Goal: Task Accomplishment & Management: Complete application form

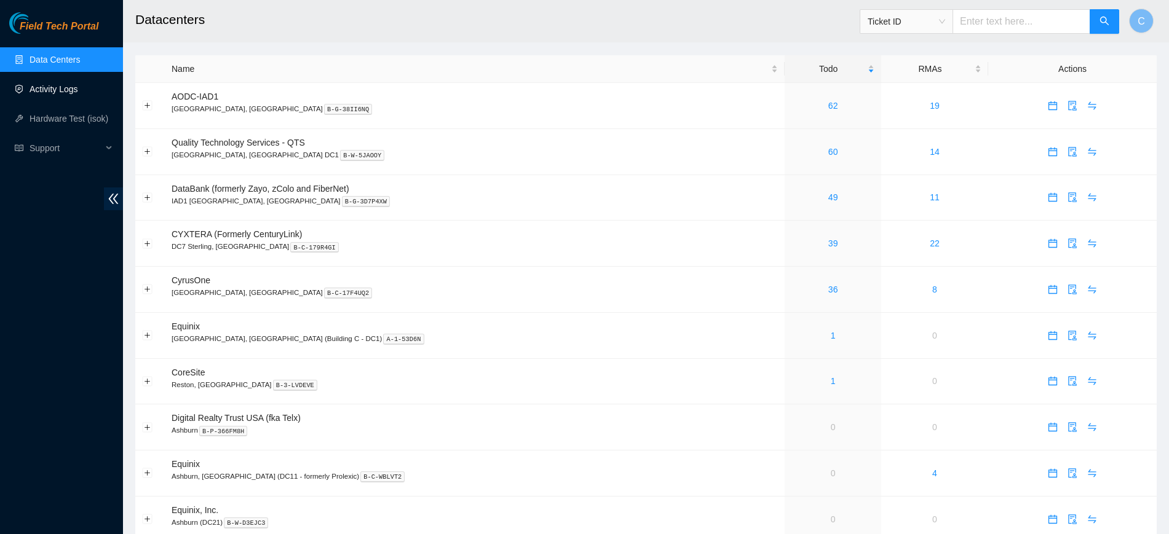
click at [63, 90] on link "Activity Logs" at bounding box center [54, 89] width 49 height 10
click at [55, 85] on link "Activity Logs" at bounding box center [54, 89] width 49 height 10
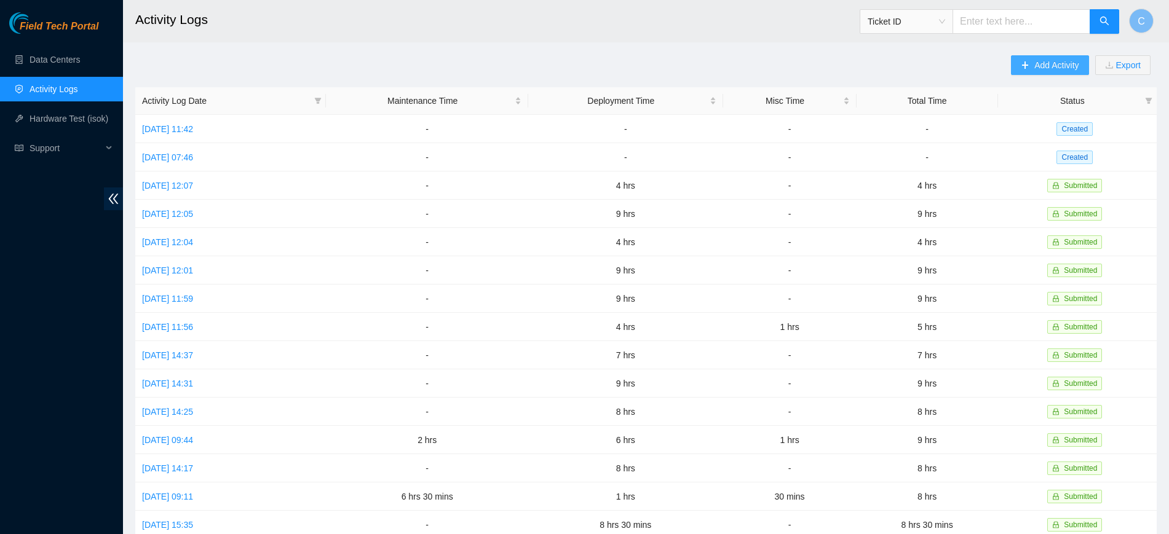
click at [1042, 66] on span "Add Activity" at bounding box center [1056, 65] width 44 height 14
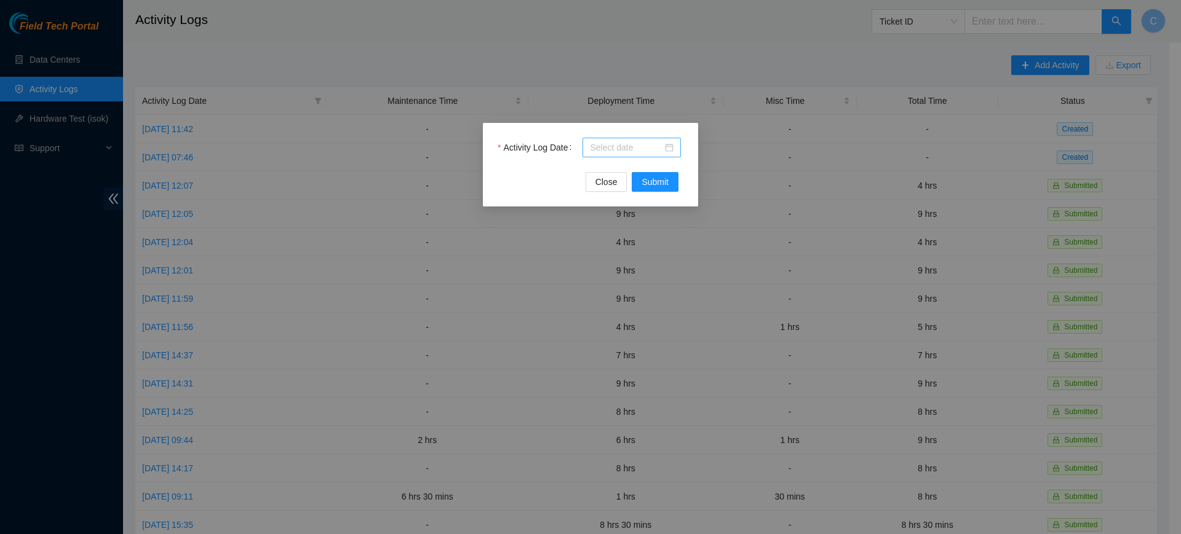
click at [605, 155] on div at bounding box center [631, 148] width 98 height 20
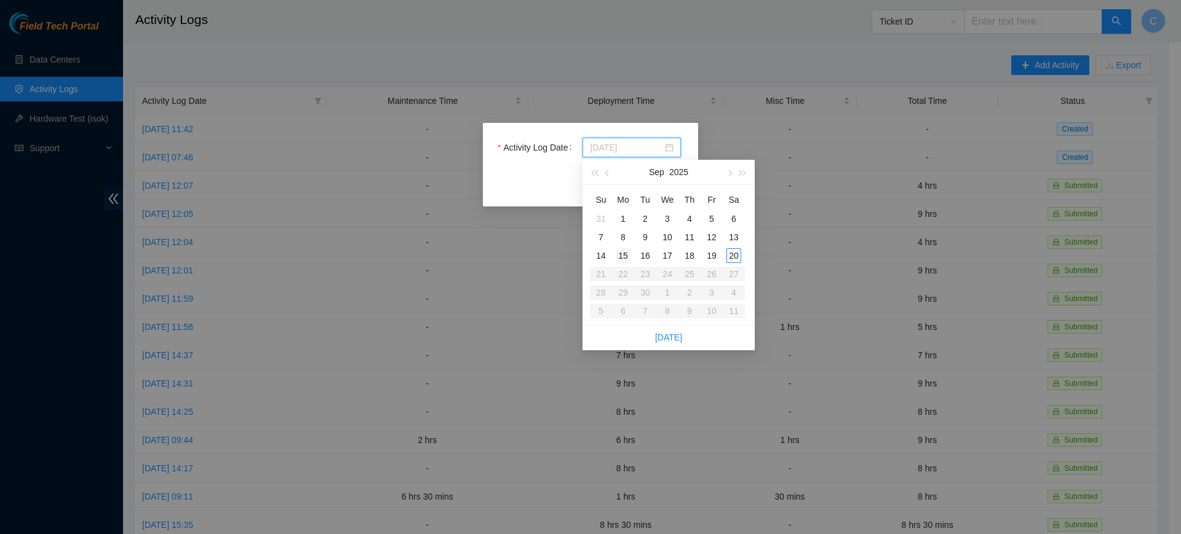
type input "[DATE]"
click at [622, 257] on div "15" at bounding box center [623, 255] width 15 height 15
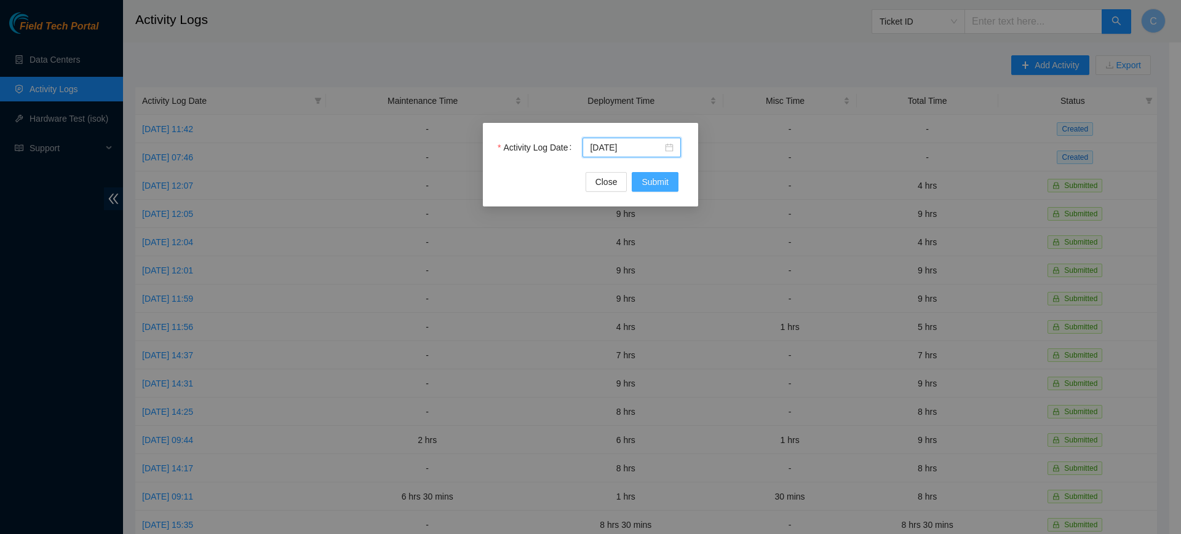
click at [663, 180] on span "Submit" at bounding box center [654, 182] width 27 height 14
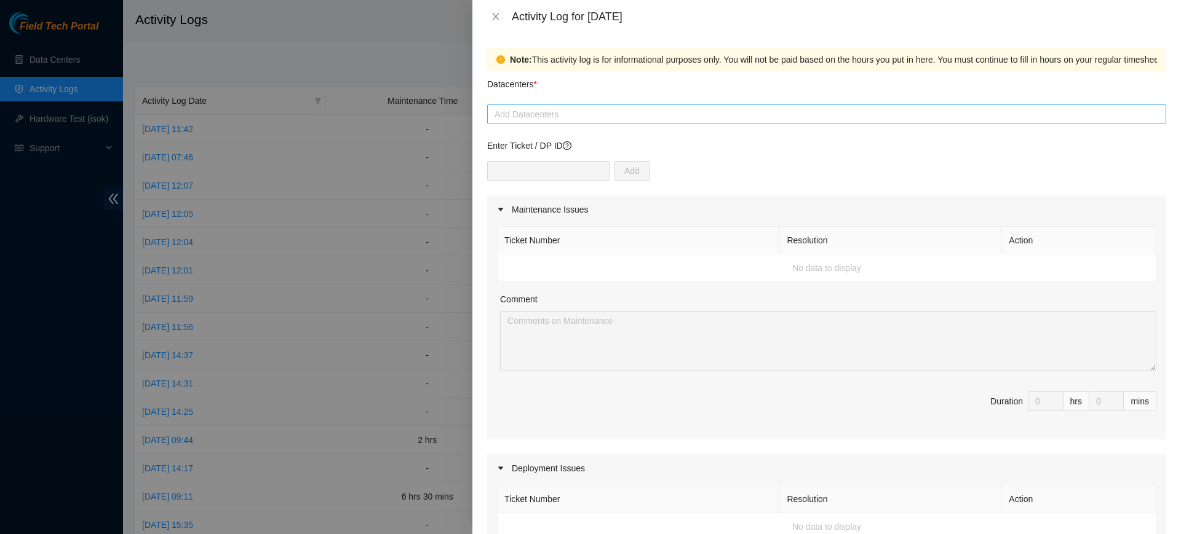
click at [552, 120] on div at bounding box center [826, 114] width 673 height 15
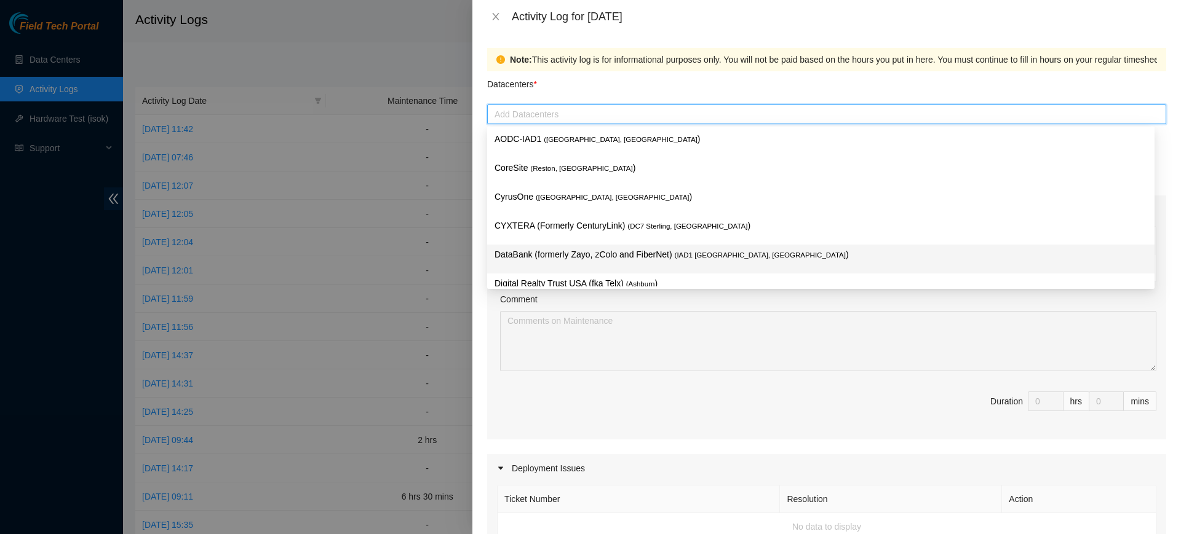
click at [569, 252] on p "DataBank (formerly Zayo, zColo and FiberNet) ( IAD1 [GEOGRAPHIC_DATA], [GEOGRAP…" at bounding box center [820, 255] width 653 height 14
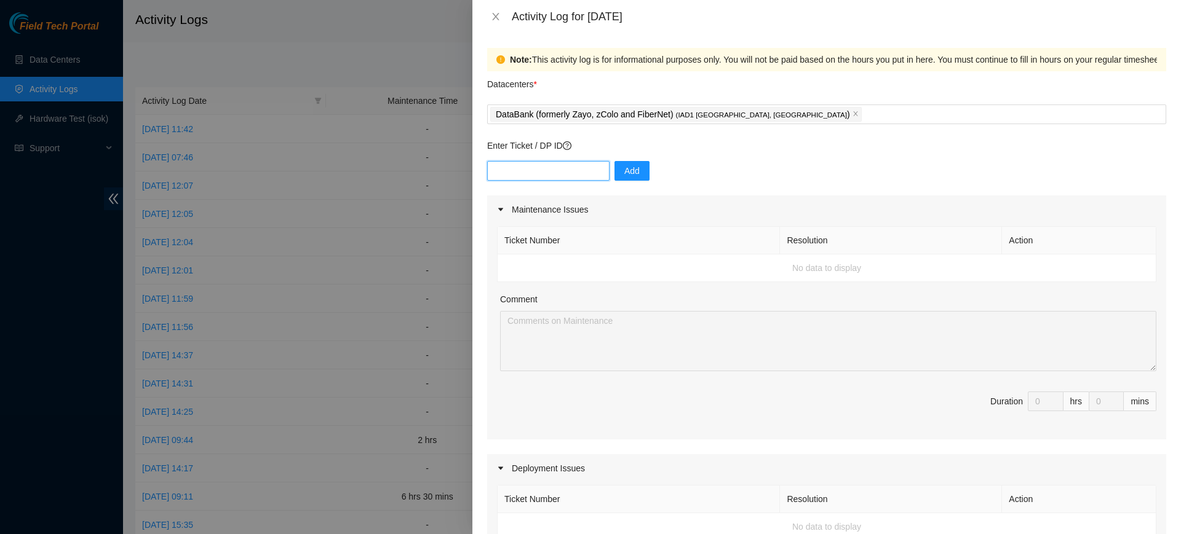
click at [549, 171] on input "text" at bounding box center [548, 171] width 122 height 20
paste input "DP83345"
type input "DP83345"
click at [625, 165] on span "Add" at bounding box center [631, 171] width 15 height 14
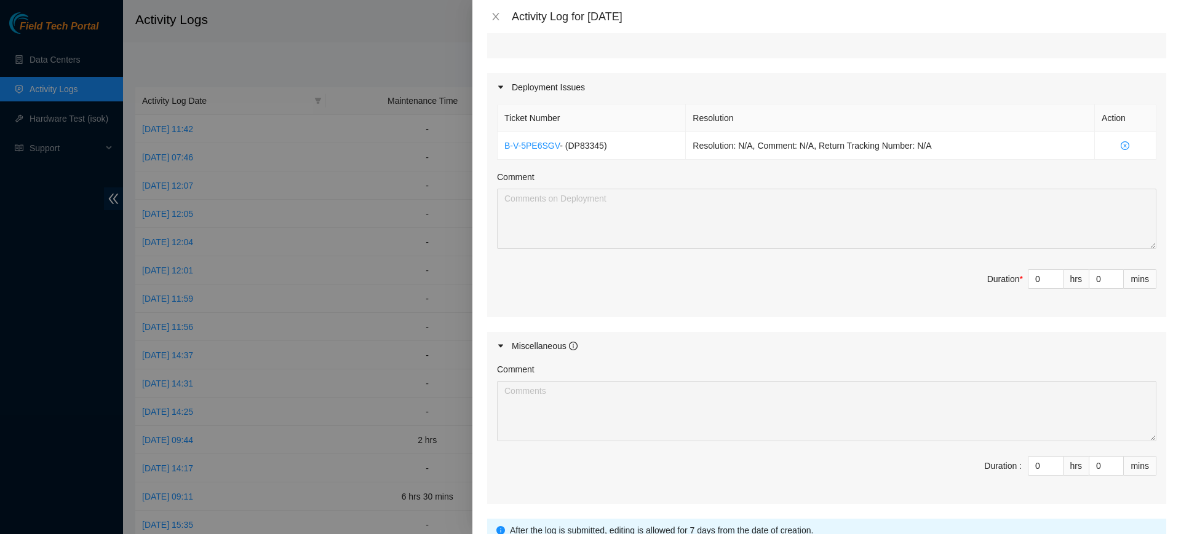
scroll to position [417, 0]
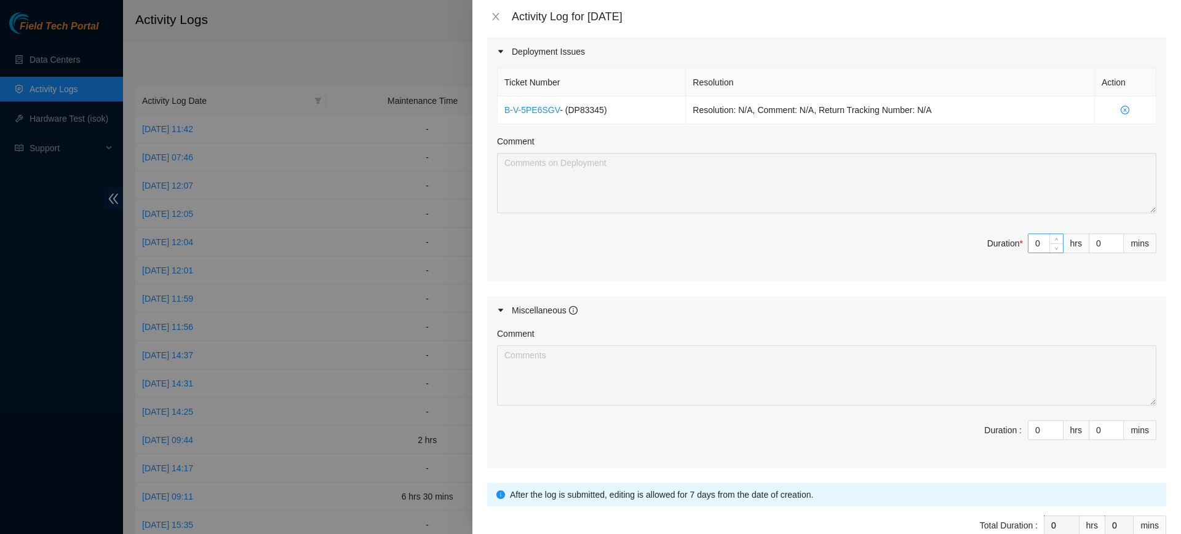
click at [1033, 237] on input "0" at bounding box center [1045, 243] width 34 height 18
type input "9"
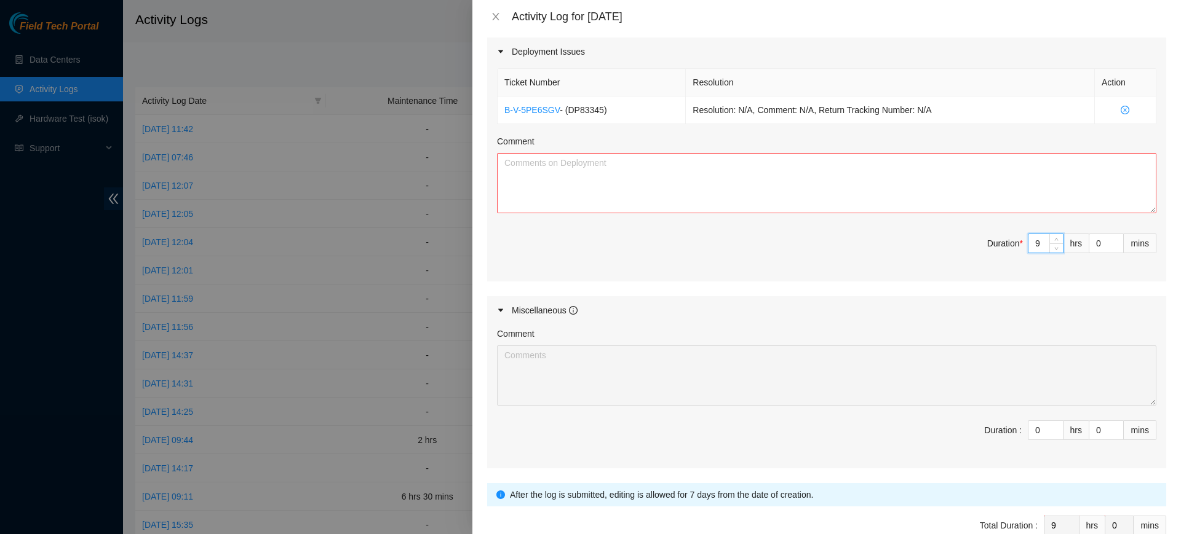
type input "9"
type input "4"
type input "40"
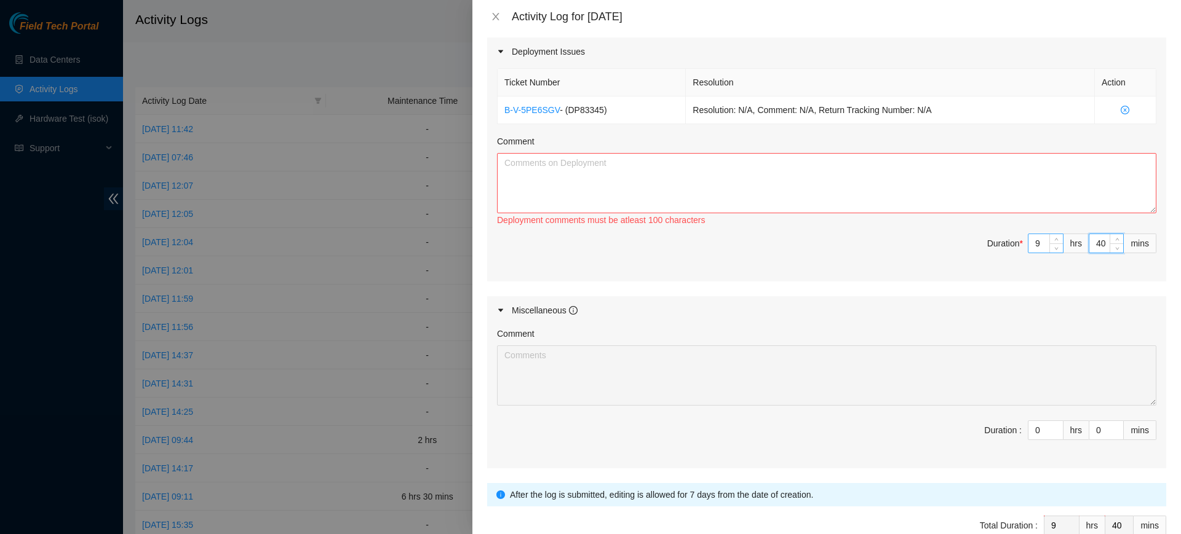
type input "4"
type input "0"
type input "3"
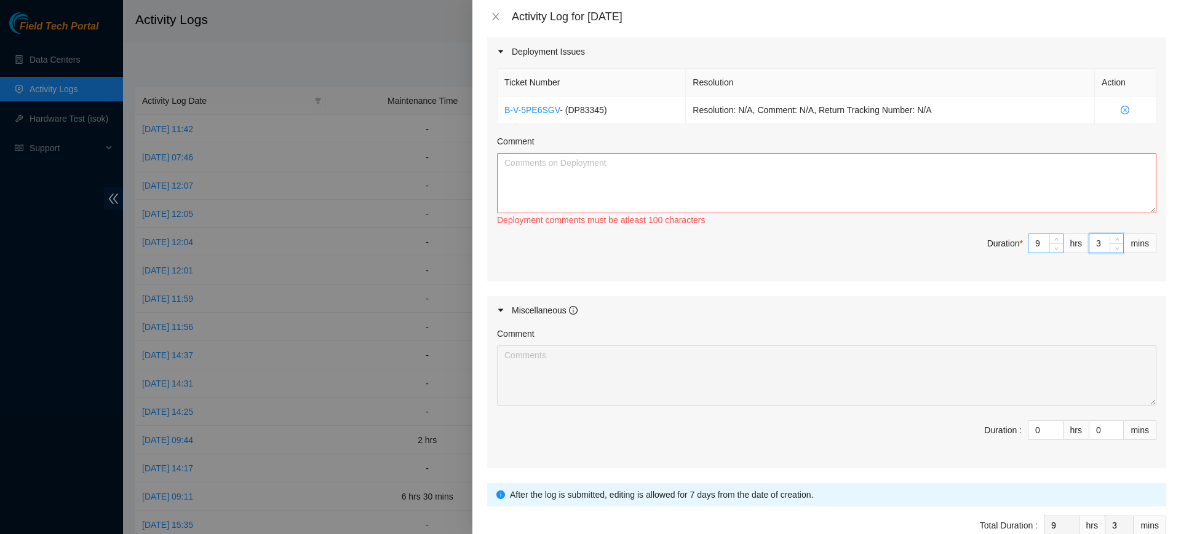
type input "30"
click at [905, 194] on textarea "Comment" at bounding box center [826, 183] width 659 height 60
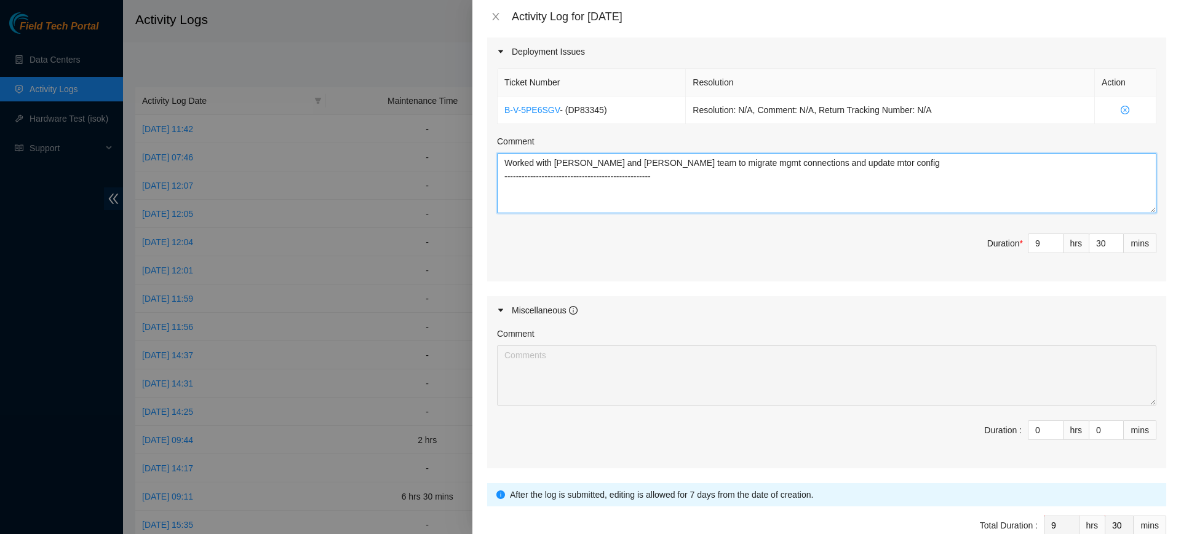
type textarea "Worked with [PERSON_NAME] and [PERSON_NAME] team to migrate mgmt connections an…"
click at [851, 285] on div "Maintenance Issues Ticket Number Resolution Action No data to display Comment D…" at bounding box center [826, 124] width 679 height 690
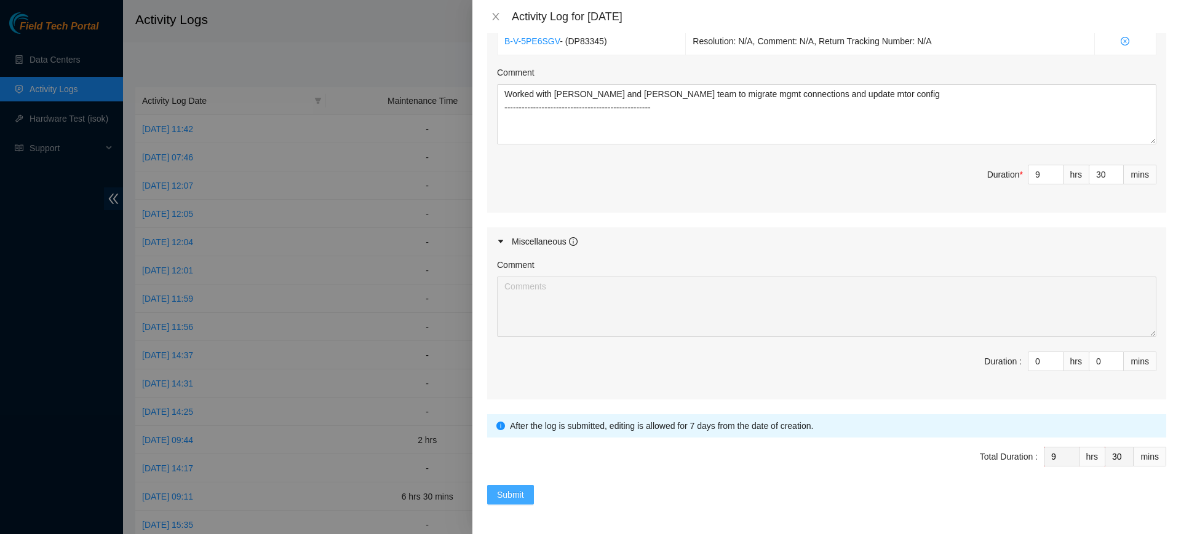
click at [520, 491] on span "Submit" at bounding box center [510, 495] width 27 height 14
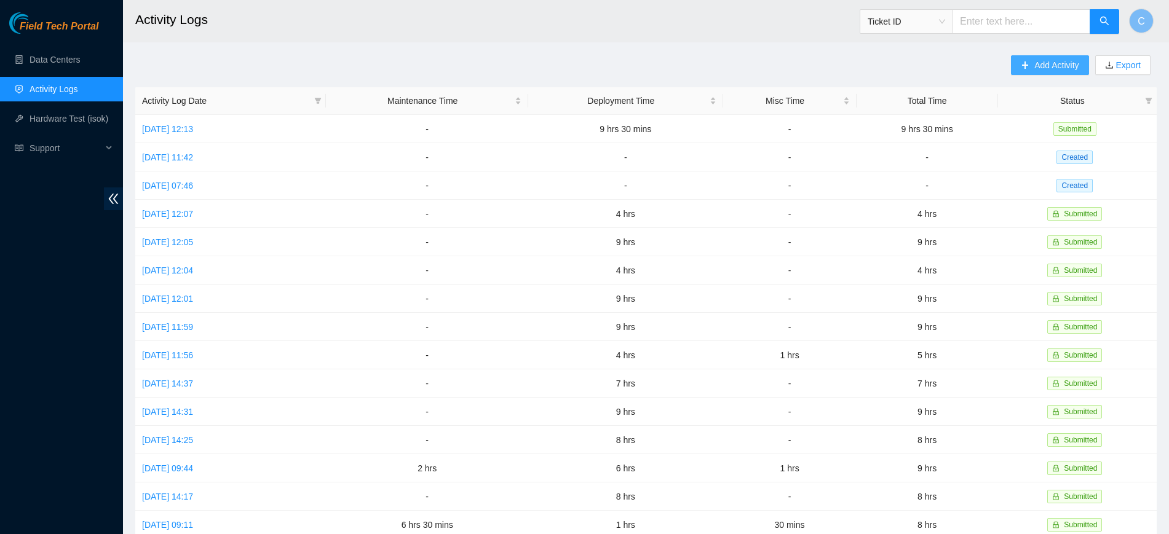
click at [1060, 65] on span "Add Activity" at bounding box center [1056, 65] width 44 height 14
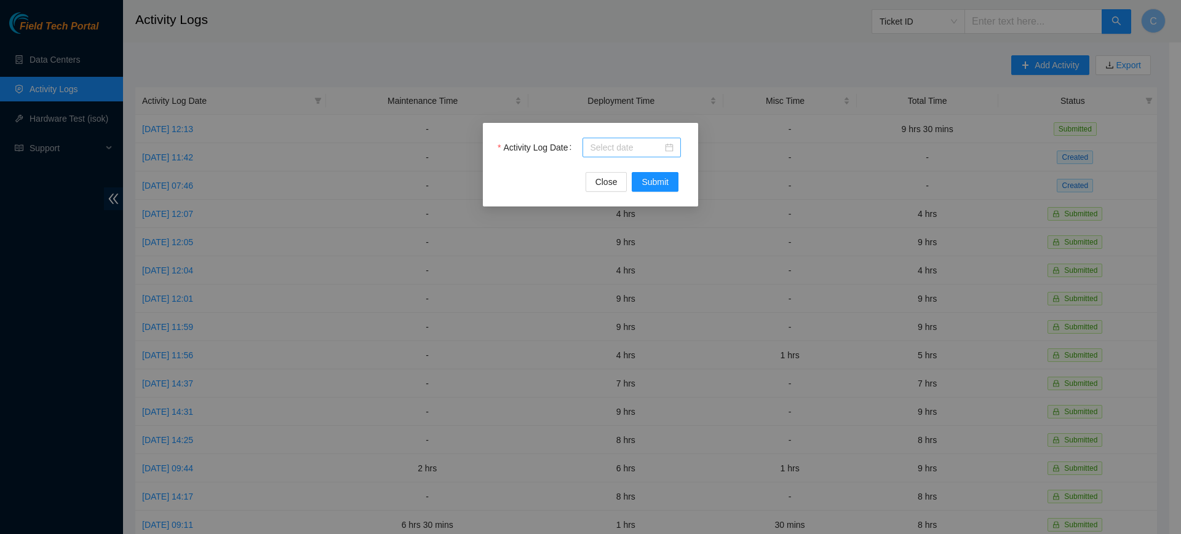
click at [605, 149] on input "Activity Log Date" at bounding box center [626, 148] width 73 height 14
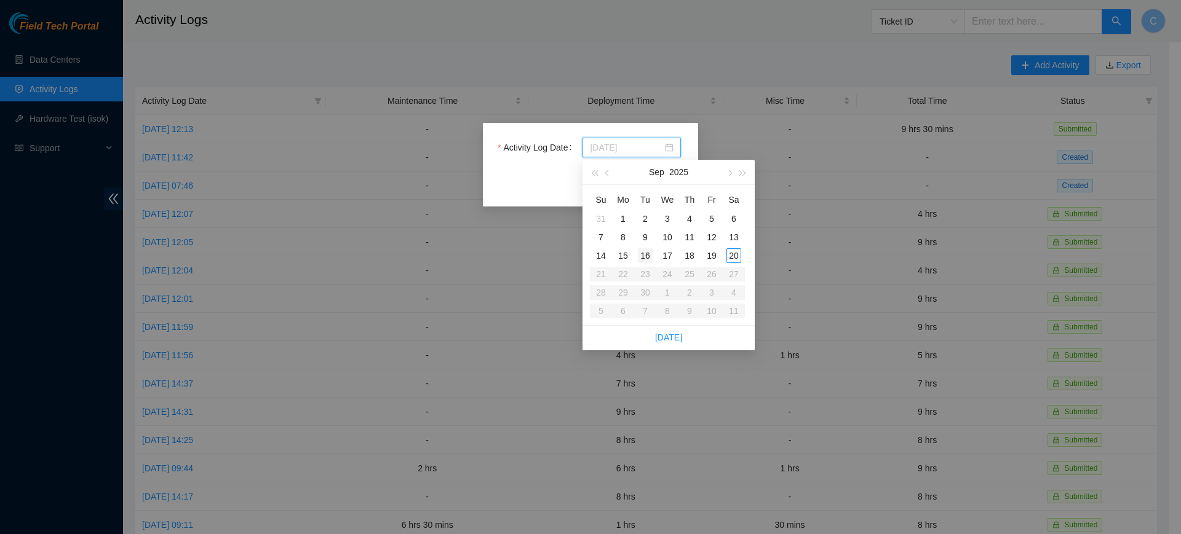
type input "[DATE]"
click at [644, 258] on div "16" at bounding box center [645, 255] width 15 height 15
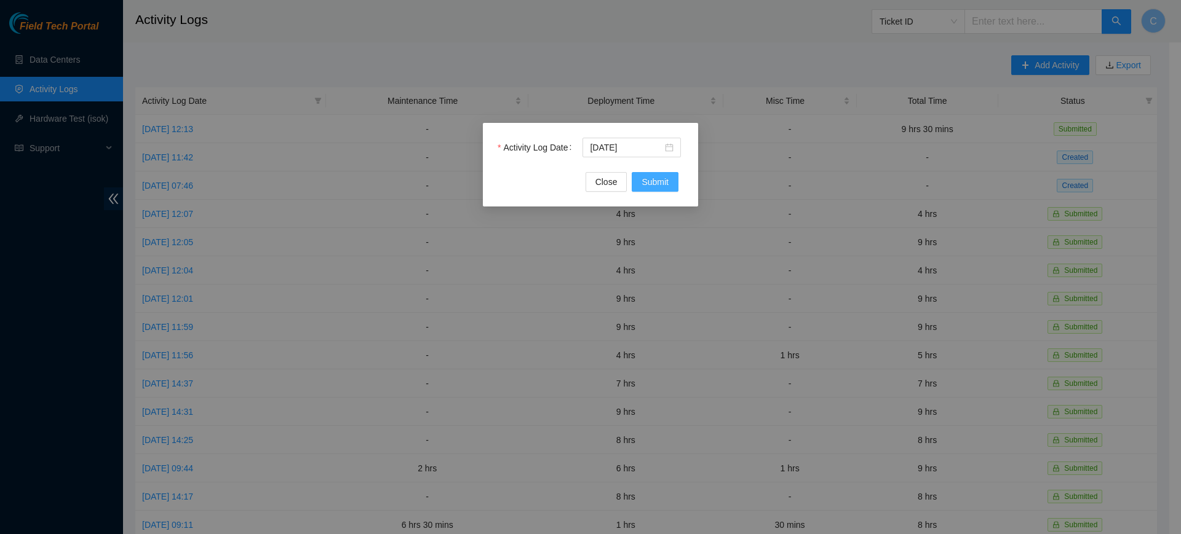
click at [664, 177] on span "Submit" at bounding box center [654, 182] width 27 height 14
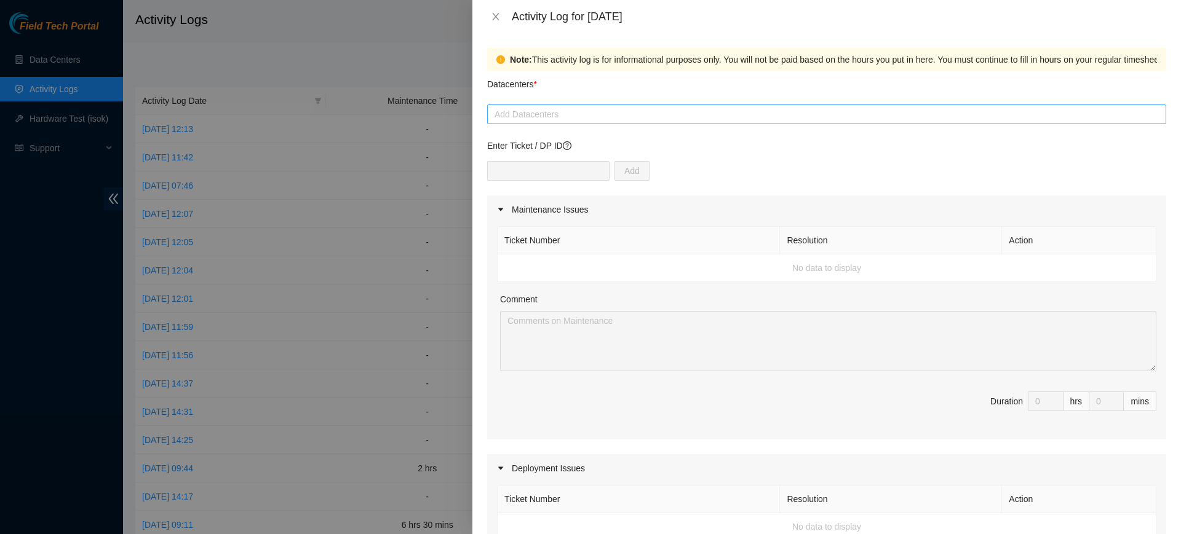
click at [621, 114] on div at bounding box center [826, 114] width 673 height 15
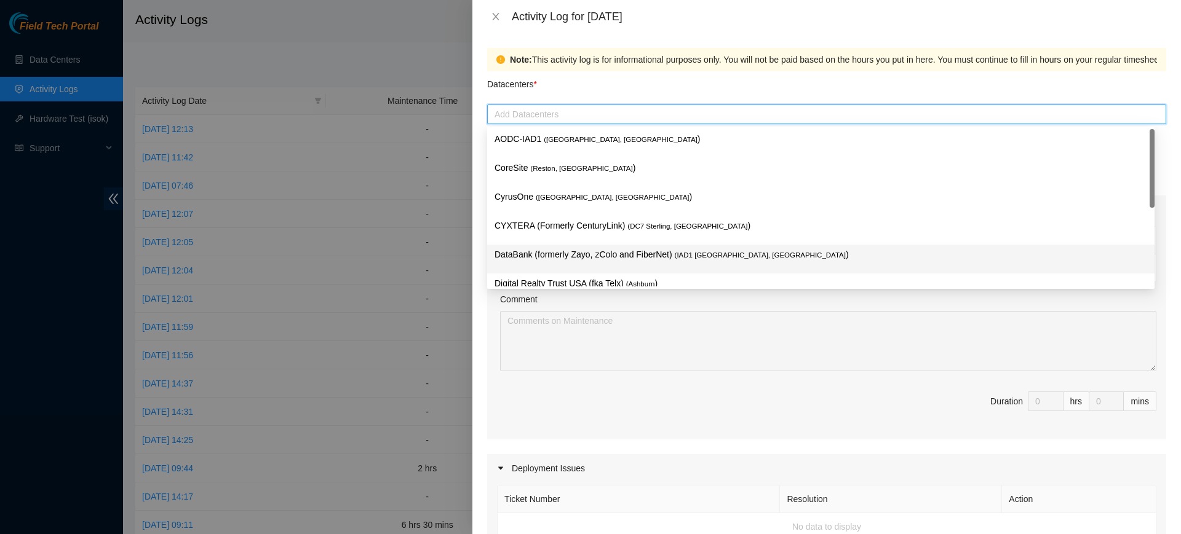
click at [566, 254] on p "DataBank (formerly Zayo, zColo and FiberNet) ( IAD1 [GEOGRAPHIC_DATA], [GEOGRAP…" at bounding box center [820, 255] width 653 height 14
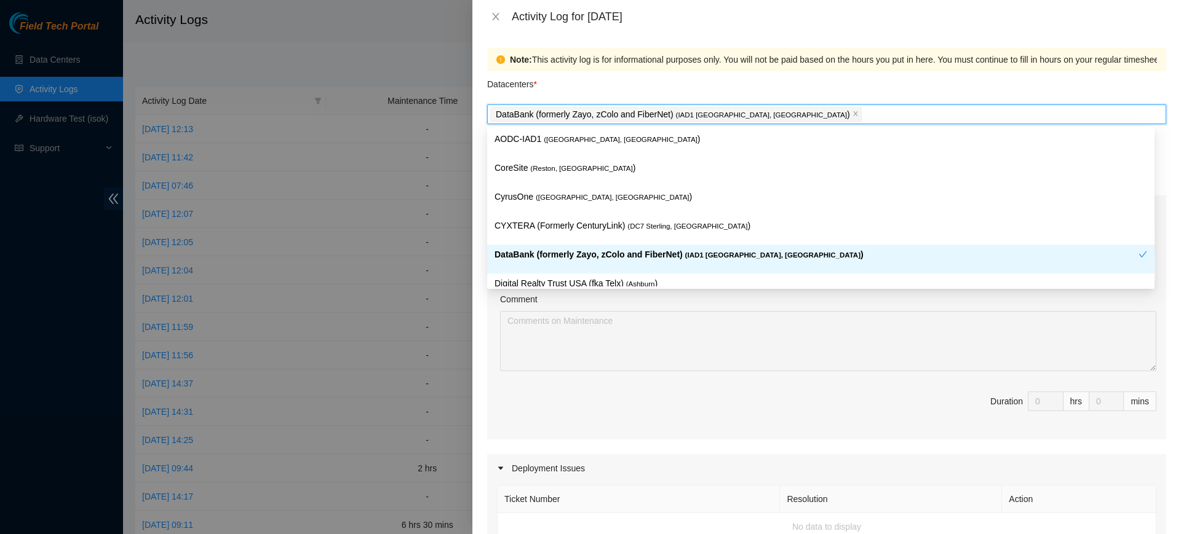
click at [632, 390] on div "Ticket Number Resolution Action No data to display Comment Duration 0 hrs 0 mins" at bounding box center [826, 332] width 679 height 216
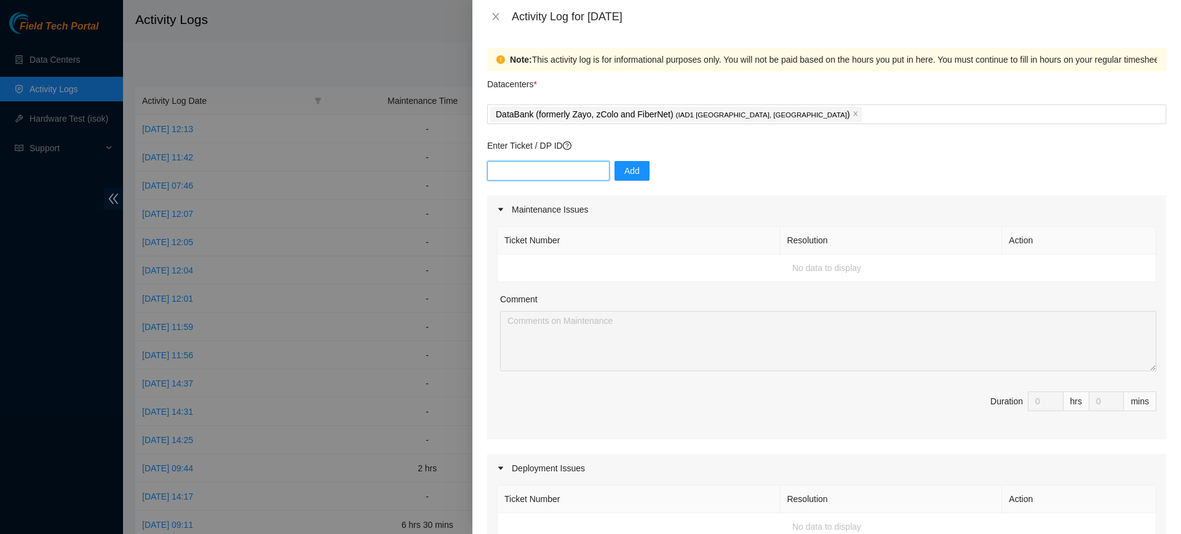
click at [568, 172] on input "text" at bounding box center [548, 171] width 122 height 20
paste input "DP83345"
type input "DP83345"
click at [618, 163] on button "Add" at bounding box center [631, 171] width 35 height 20
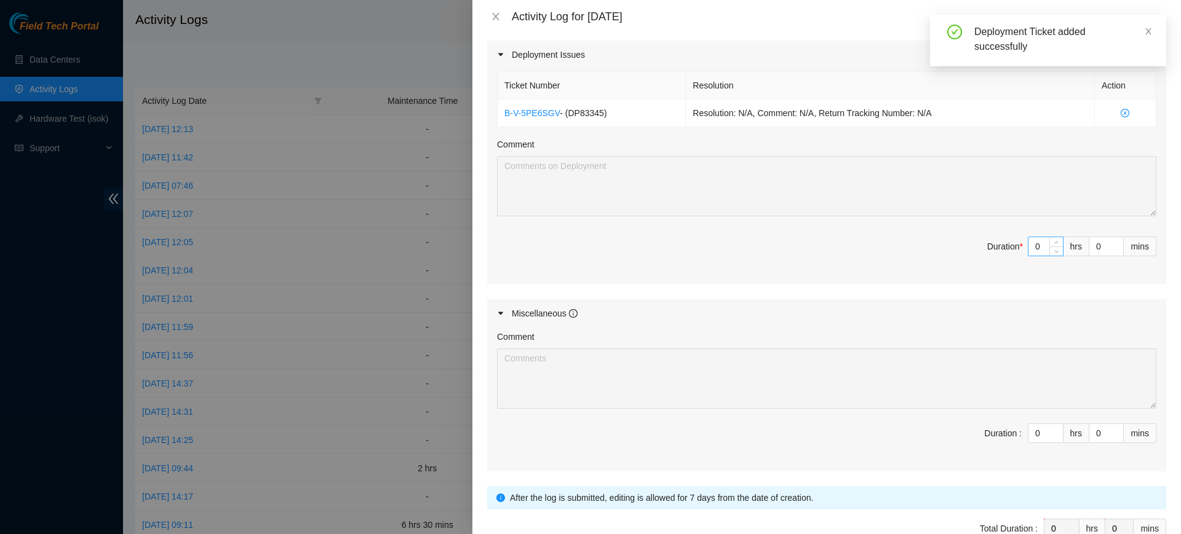
click at [1030, 245] on input "0" at bounding box center [1045, 246] width 34 height 18
type input "9"
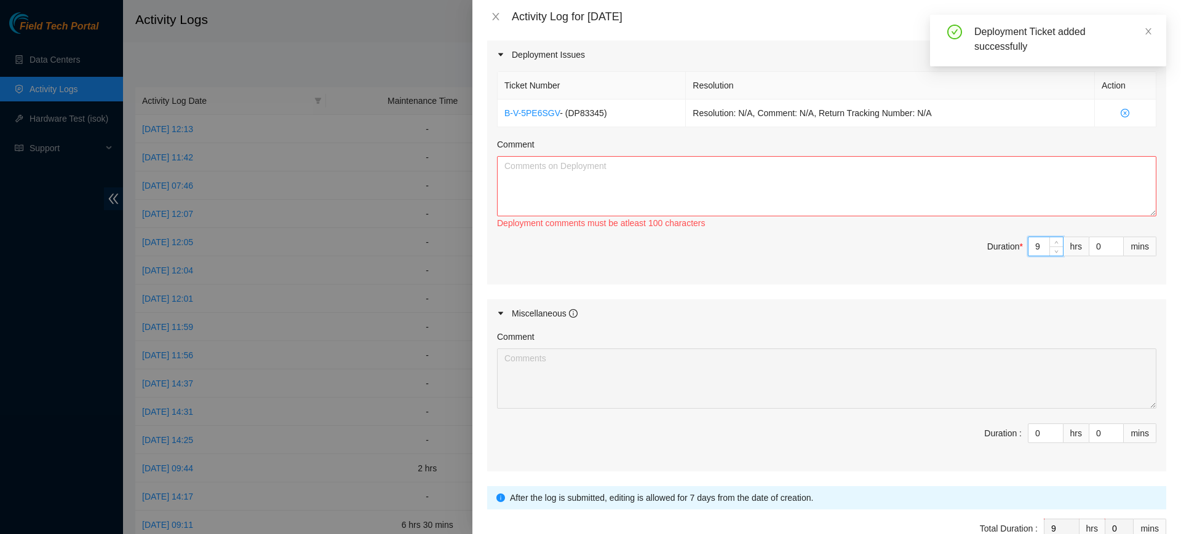
type input "9"
click at [908, 190] on textarea "Comment" at bounding box center [826, 186] width 659 height 60
paste textarea "Worked with [PERSON_NAME] and [PERSON_NAME] team to migrate mgmt connections an…"
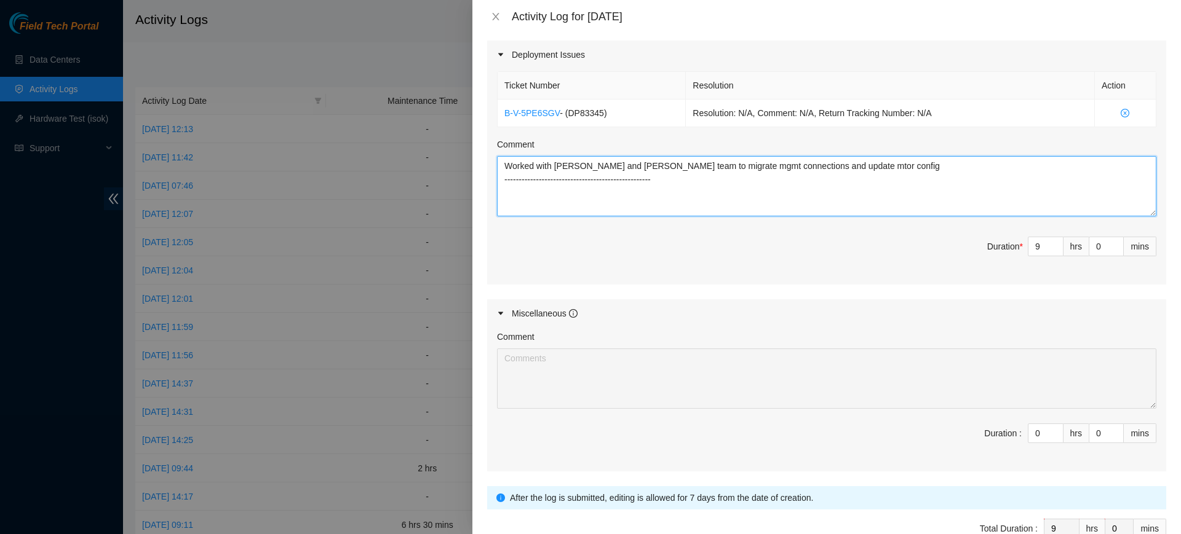
scroll to position [486, 0]
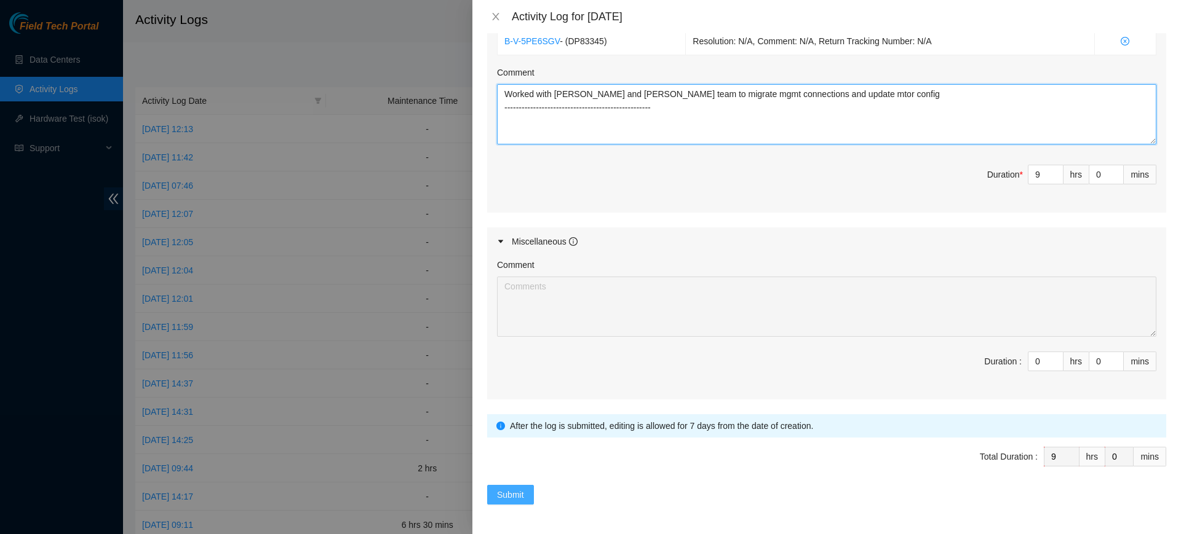
type textarea "Worked with [PERSON_NAME] and [PERSON_NAME] team to migrate mgmt connections an…"
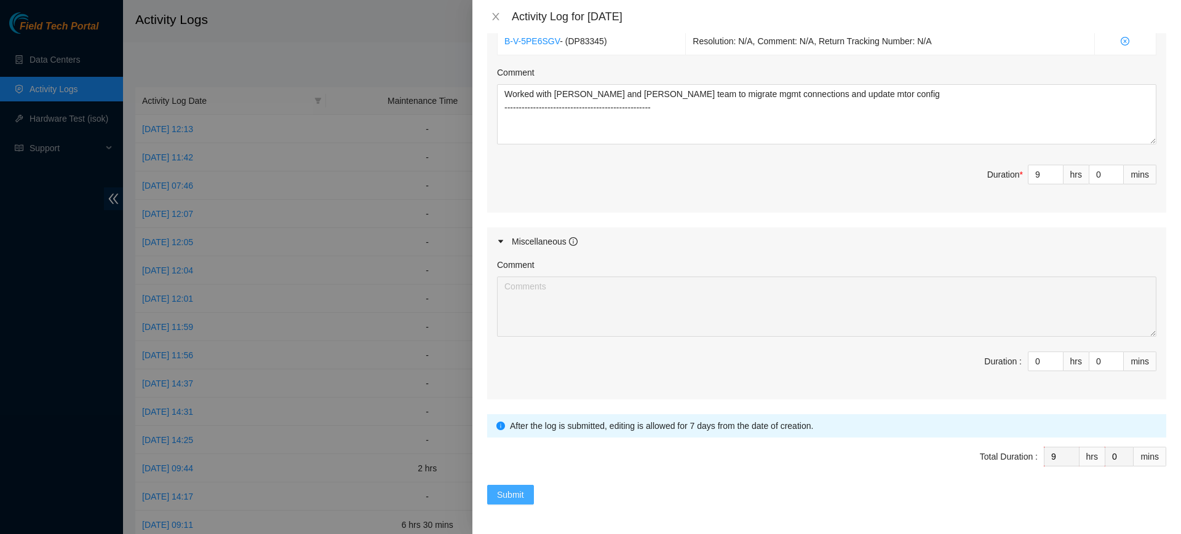
click at [521, 500] on span "Submit" at bounding box center [510, 495] width 27 height 14
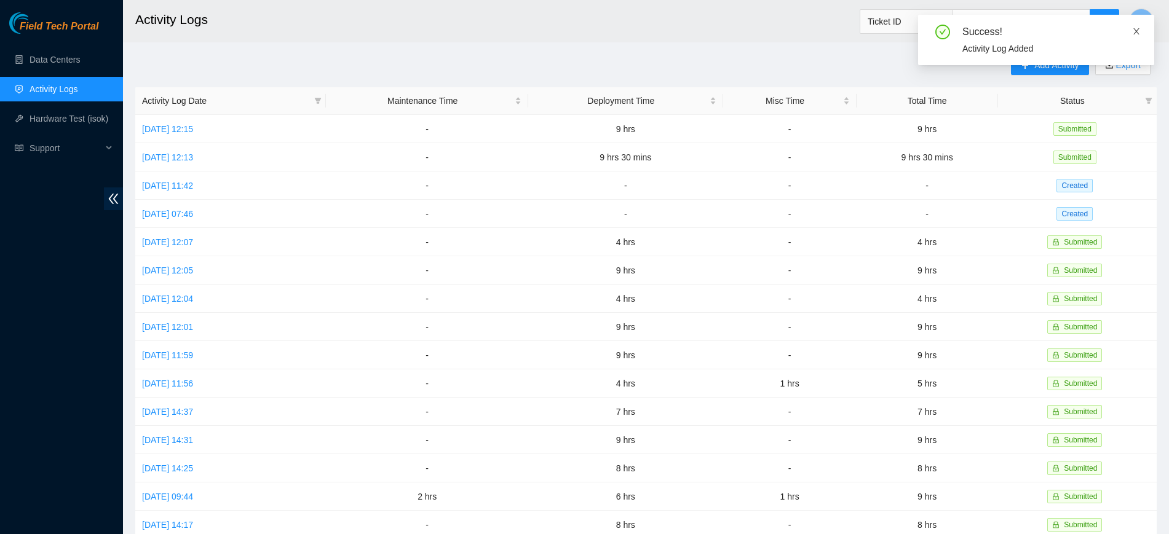
click at [1135, 30] on icon "close" at bounding box center [1136, 31] width 9 height 9
click at [1055, 59] on span "Add Activity" at bounding box center [1056, 65] width 44 height 14
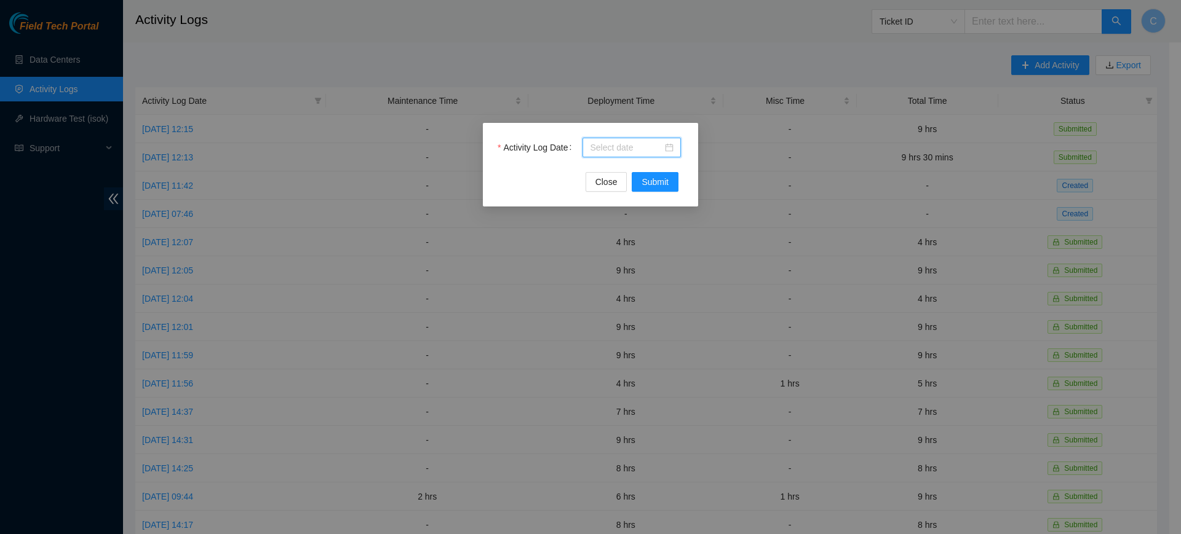
click at [599, 151] on input "Activity Log Date" at bounding box center [626, 148] width 73 height 14
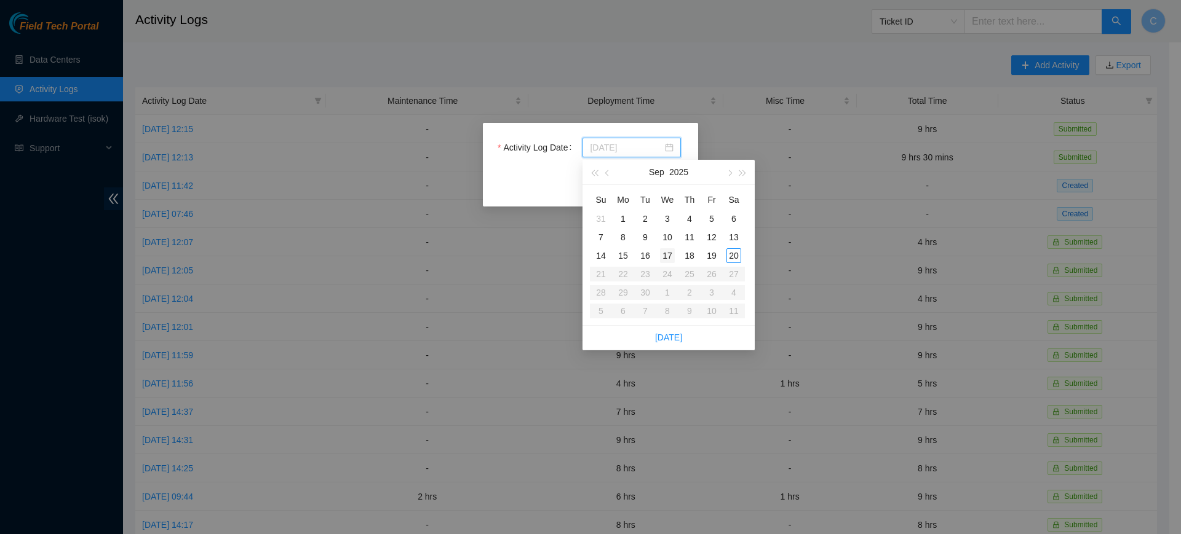
type input "[DATE]"
click at [670, 256] on div "17" at bounding box center [667, 255] width 15 height 15
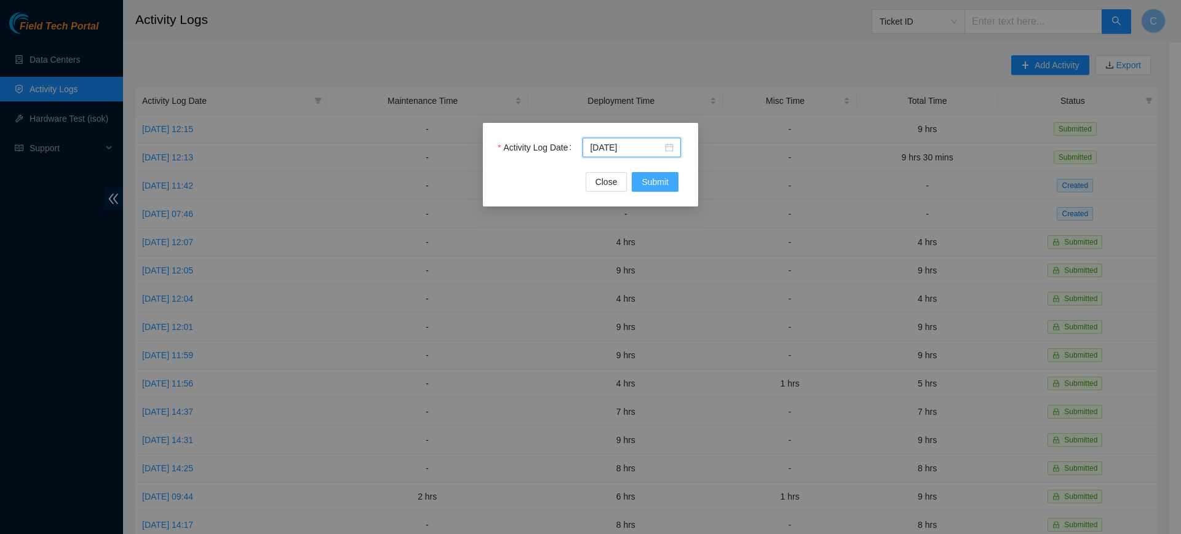
click at [653, 173] on button "Submit" at bounding box center [655, 182] width 47 height 20
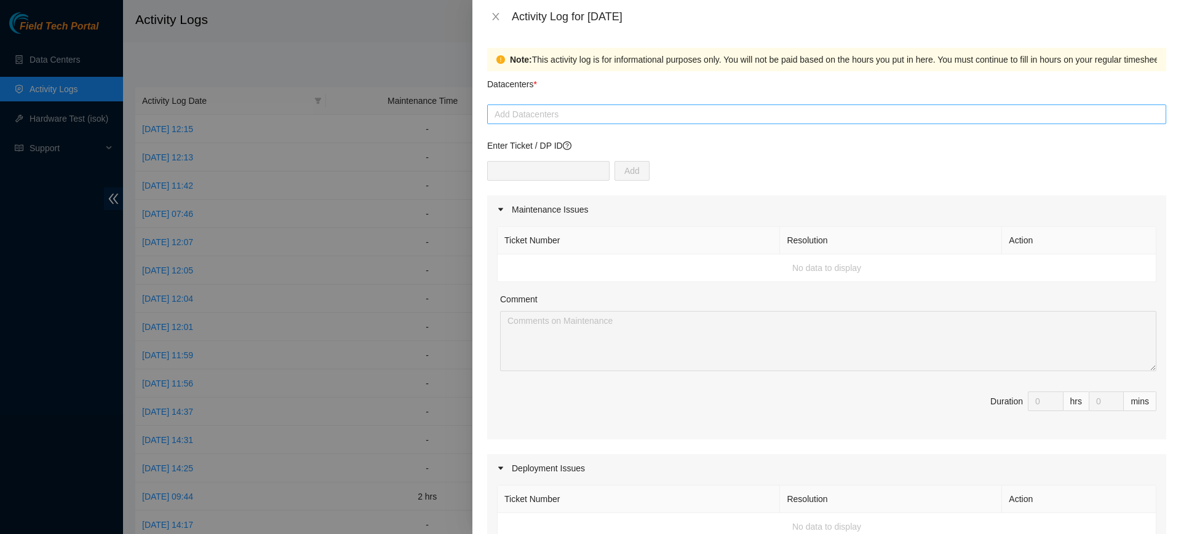
click at [630, 112] on div at bounding box center [826, 114] width 673 height 15
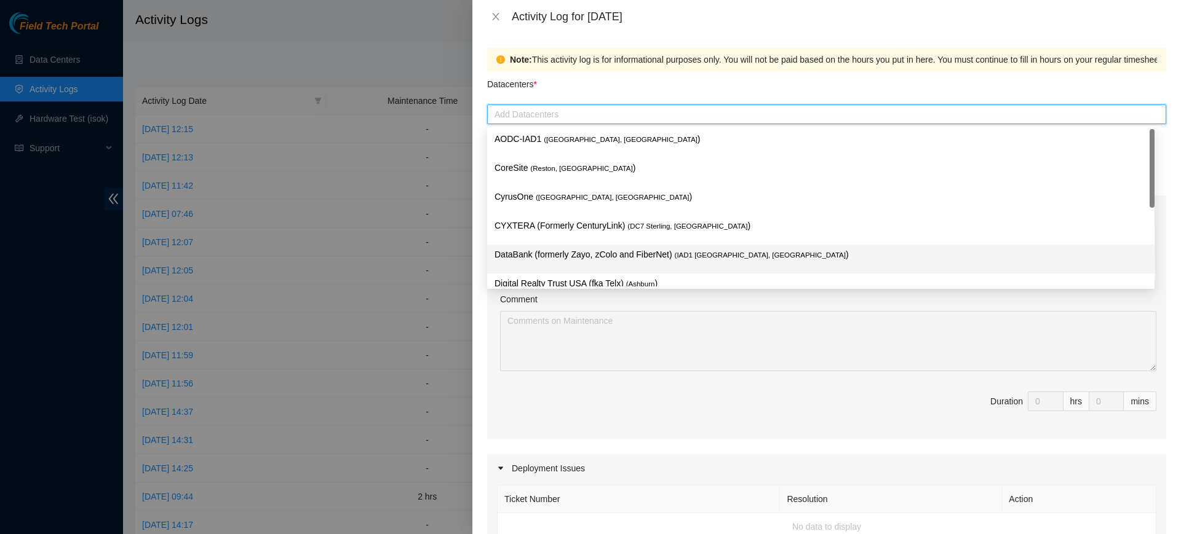
click at [590, 252] on p "DataBank (formerly Zayo, zColo and FiberNet) ( IAD1 [GEOGRAPHIC_DATA], [GEOGRAP…" at bounding box center [820, 255] width 653 height 14
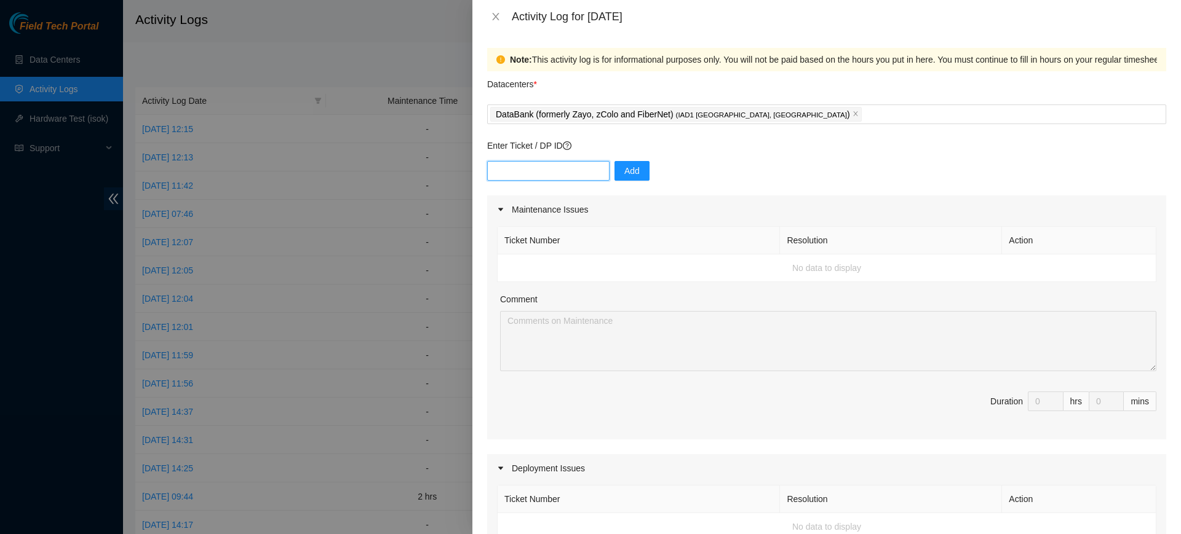
click at [568, 175] on input "text" at bounding box center [548, 171] width 122 height 20
paste input "DP83345"
type input "DP83345"
click at [624, 168] on span "Add" at bounding box center [631, 171] width 15 height 14
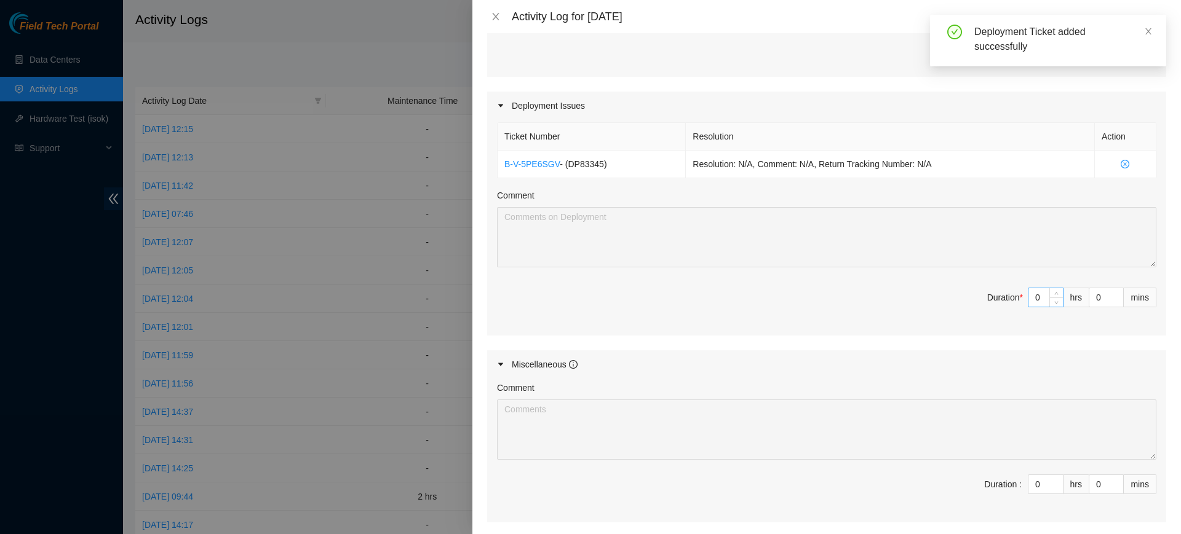
click at [1030, 299] on input "0" at bounding box center [1045, 297] width 34 height 18
type input "1"
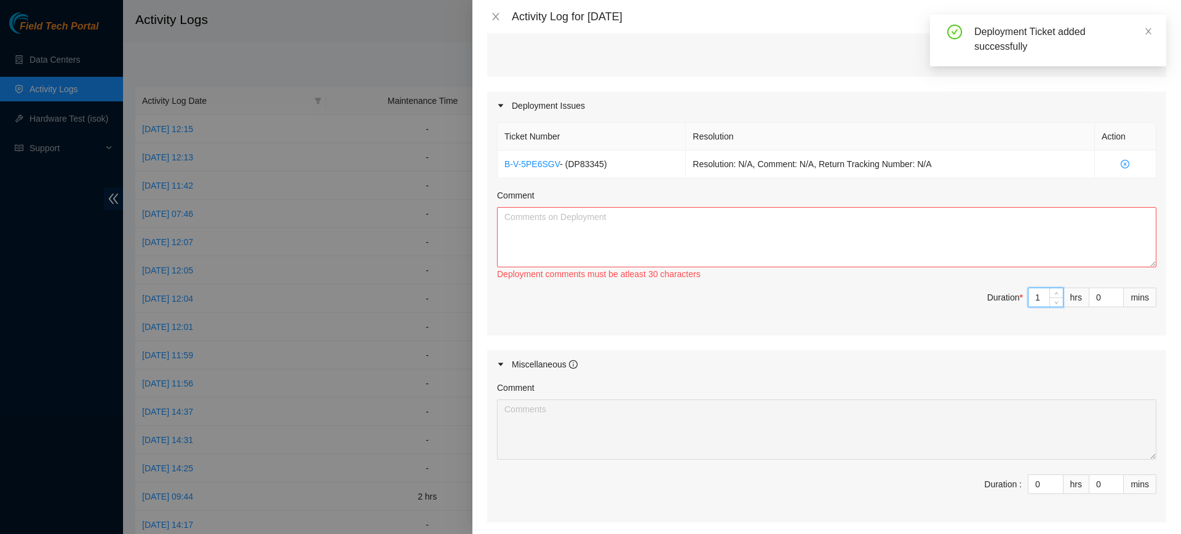
type input "15"
click at [763, 229] on textarea "Comment" at bounding box center [826, 237] width 659 height 60
paste textarea "DP83345"
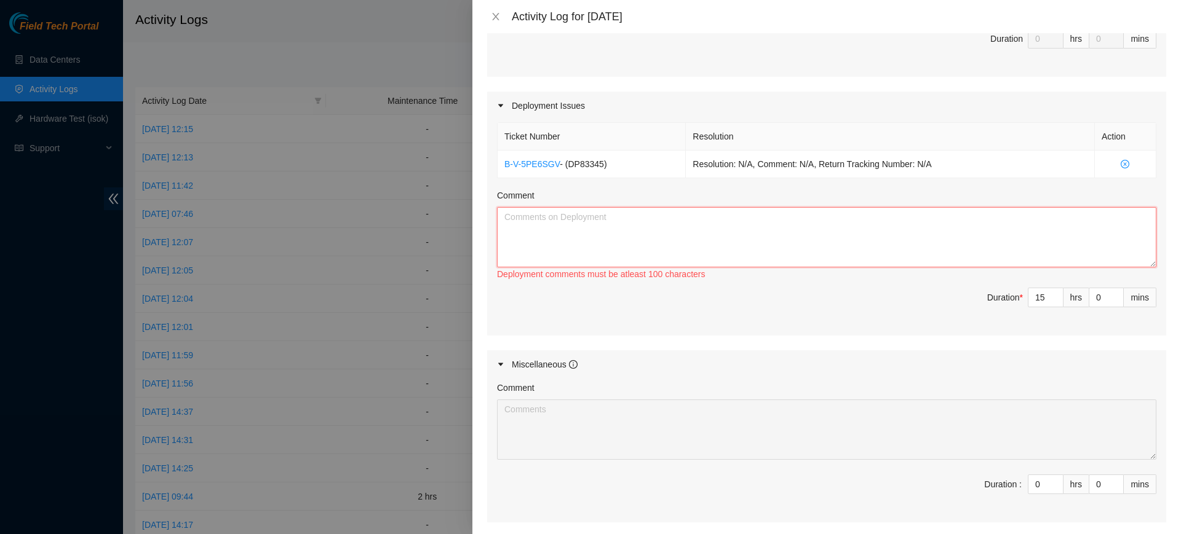
type textarea "DP83345"
paste textarea "Worked with [PERSON_NAME] and [PERSON_NAME] team to migrate mgmt connections an…"
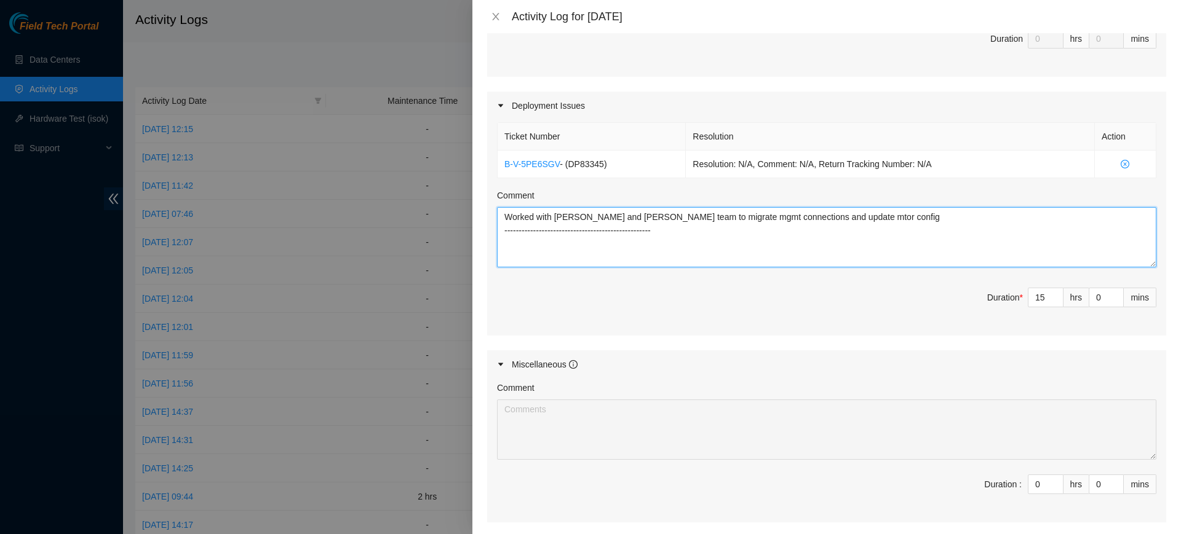
click at [867, 218] on textarea "Worked with [PERSON_NAME] and [PERSON_NAME] team to migrate mgmt connections an…" at bounding box center [826, 237] width 659 height 60
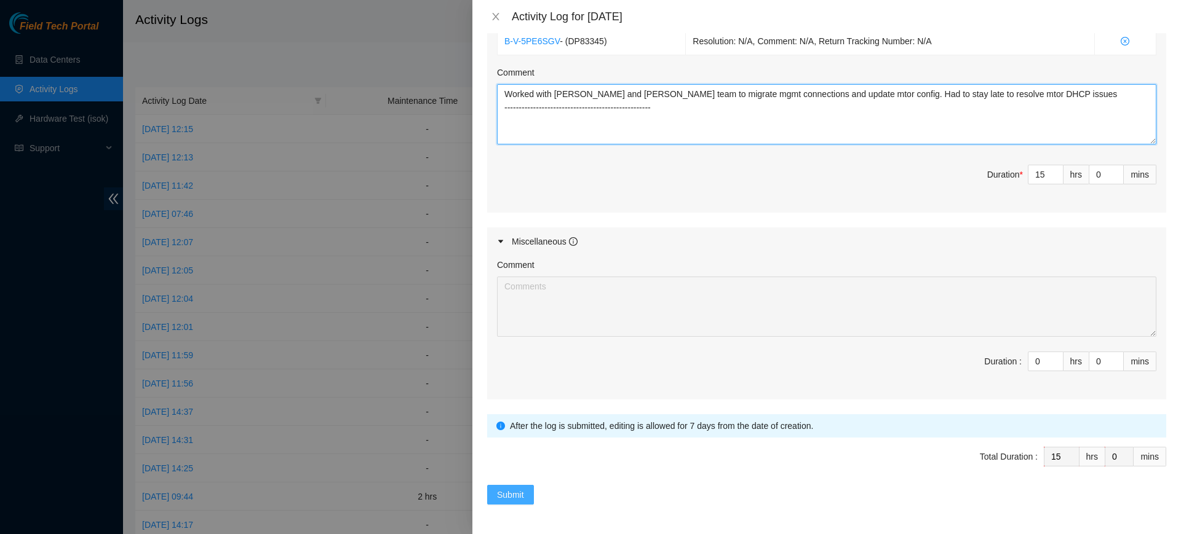
type textarea "Worked with [PERSON_NAME] and [PERSON_NAME] team to migrate mgmt connections an…"
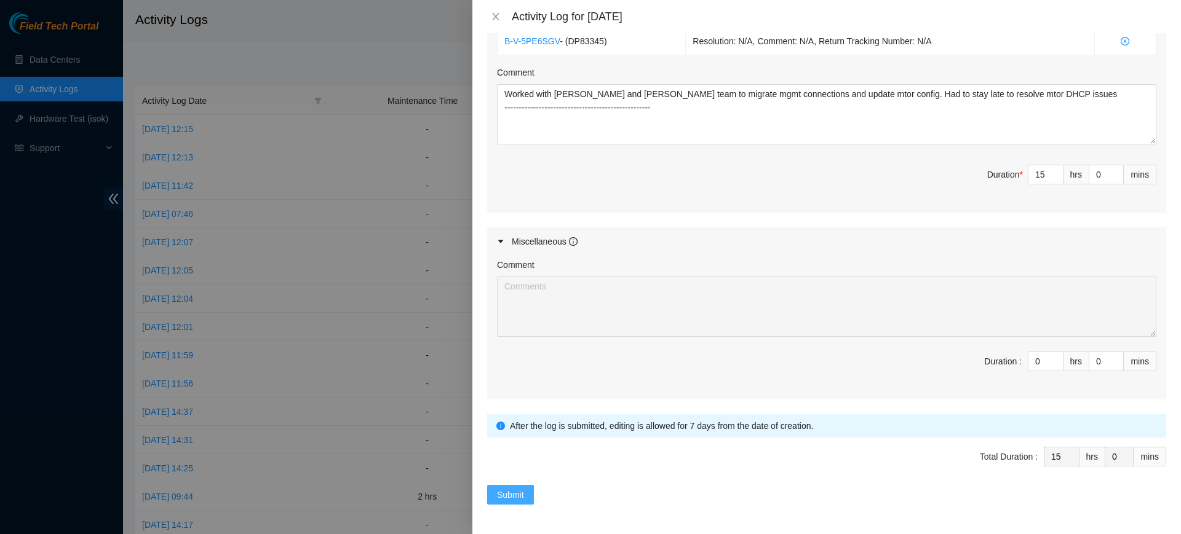
click at [520, 492] on span "Submit" at bounding box center [510, 495] width 27 height 14
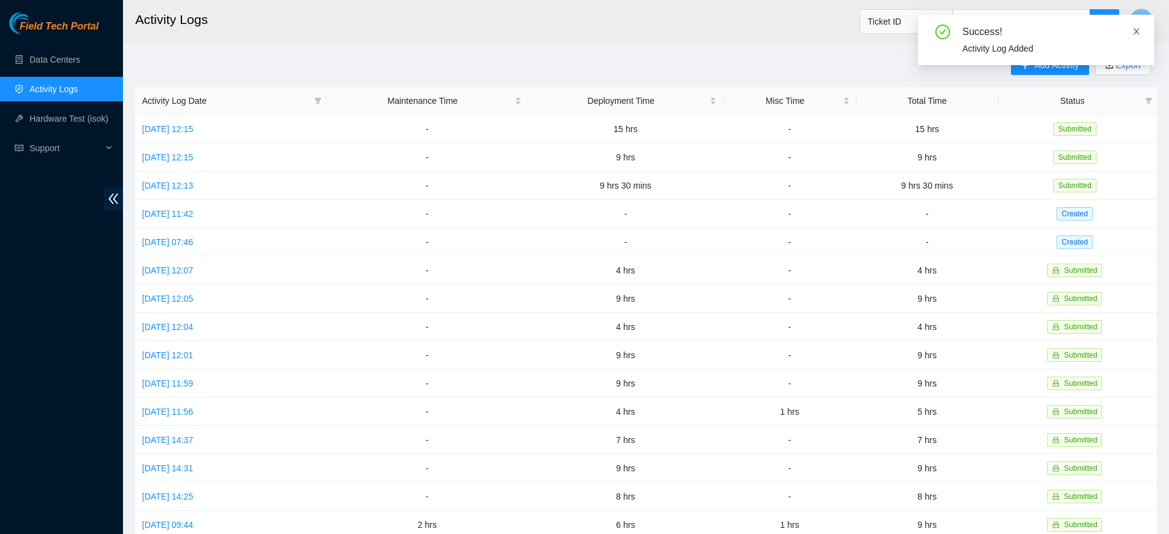
click at [1135, 30] on icon "close" at bounding box center [1136, 31] width 9 height 9
click at [1034, 63] on span "Add Activity" at bounding box center [1056, 65] width 44 height 14
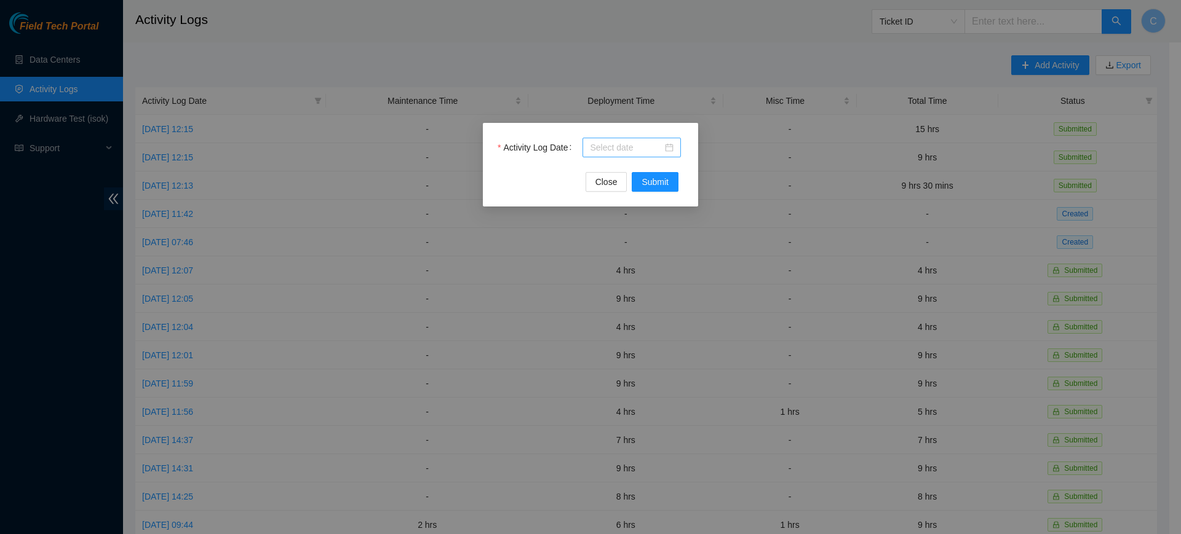
click at [645, 153] on input "Activity Log Date" at bounding box center [626, 148] width 73 height 14
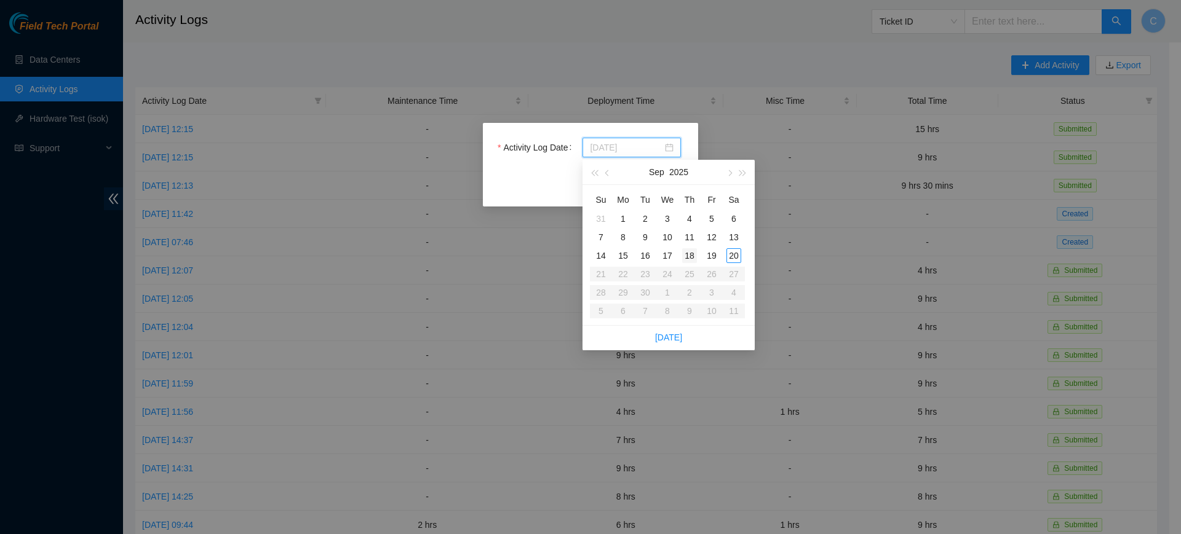
type input "[DATE]"
click at [695, 256] on div "18" at bounding box center [689, 255] width 15 height 15
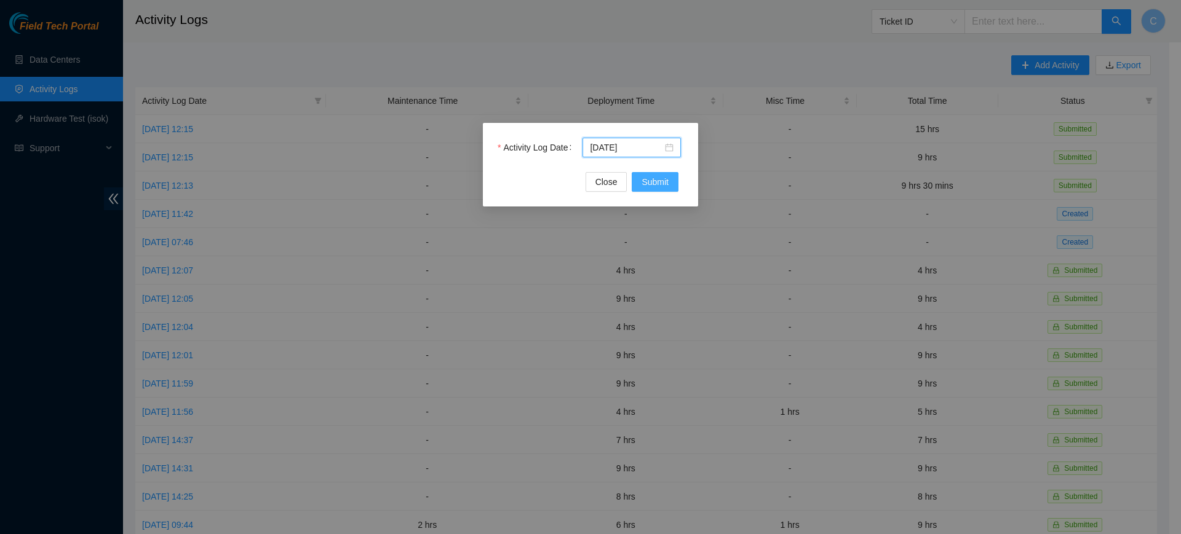
click at [660, 185] on span "Submit" at bounding box center [654, 182] width 27 height 14
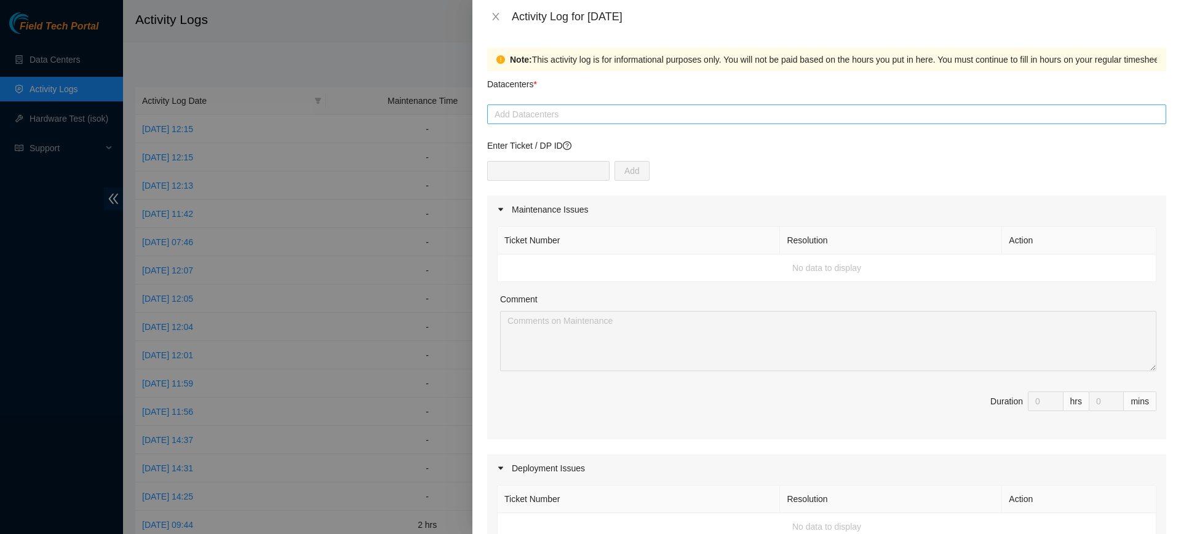
click at [630, 108] on div at bounding box center [826, 114] width 673 height 15
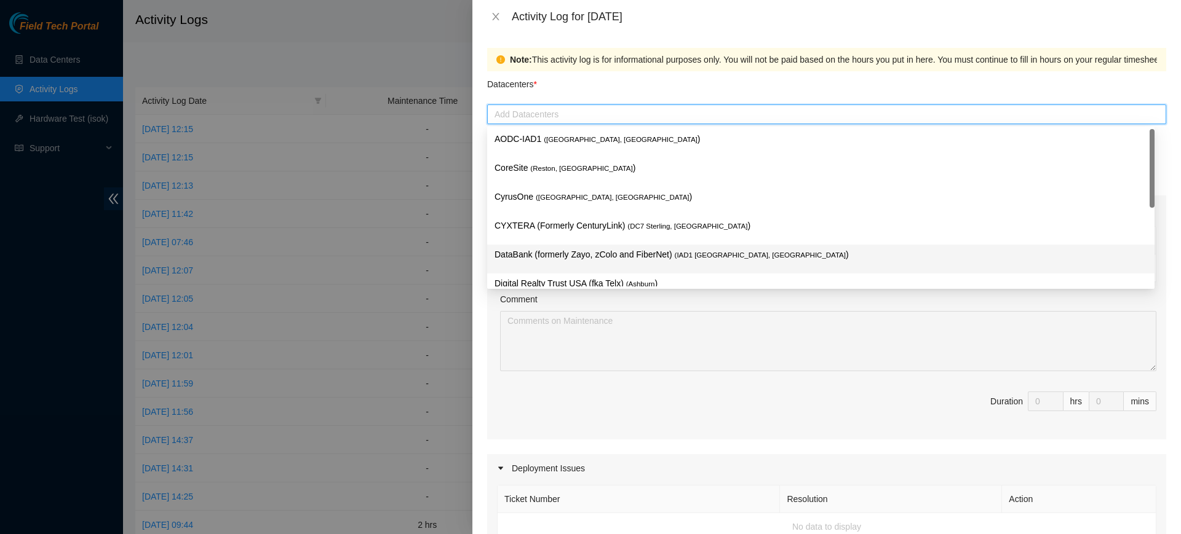
click at [577, 255] on p "DataBank (formerly Zayo, zColo and FiberNet) ( IAD1 [GEOGRAPHIC_DATA], [GEOGRAP…" at bounding box center [820, 255] width 653 height 14
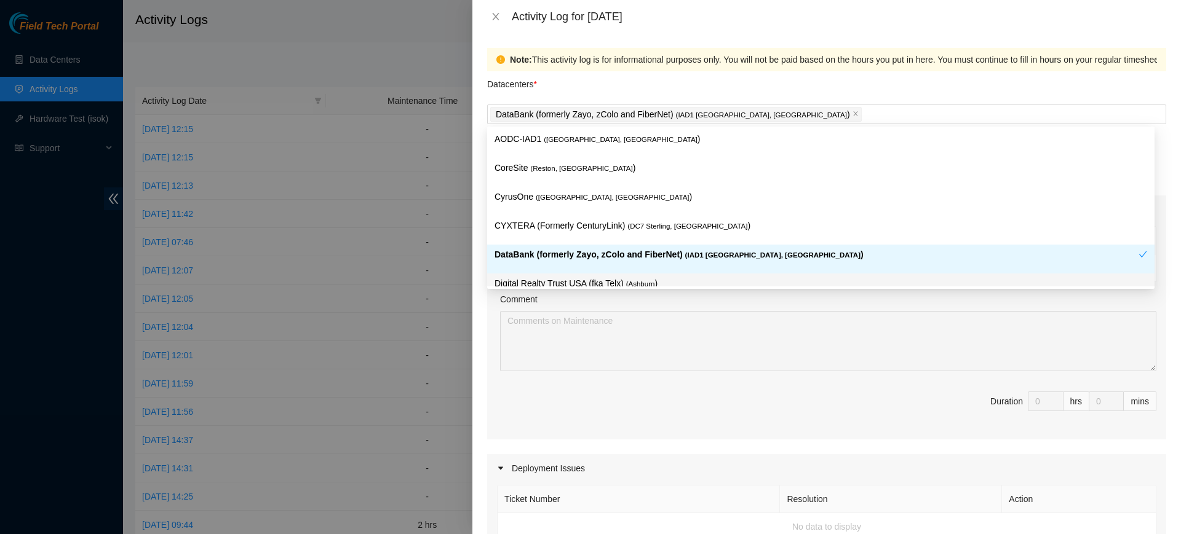
click at [710, 373] on div "Ticket Number Resolution Action No data to display Comment Duration 0 hrs 0 mins" at bounding box center [826, 332] width 679 height 216
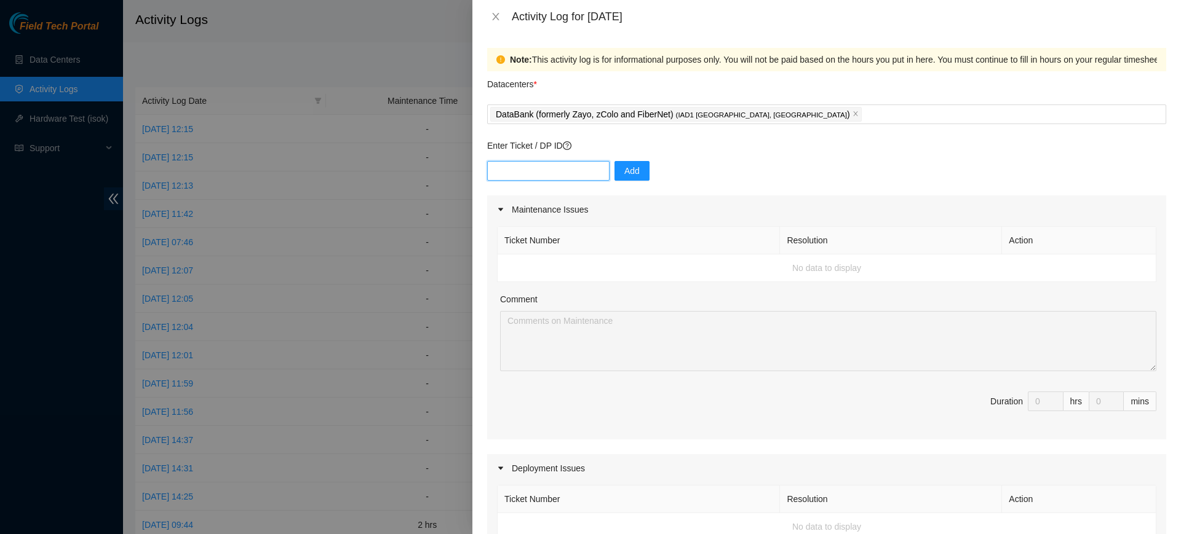
click at [576, 177] on input "text" at bounding box center [548, 171] width 122 height 20
paste input "DP83345"
type input "DP83345"
click at [624, 165] on span "Add" at bounding box center [631, 171] width 15 height 14
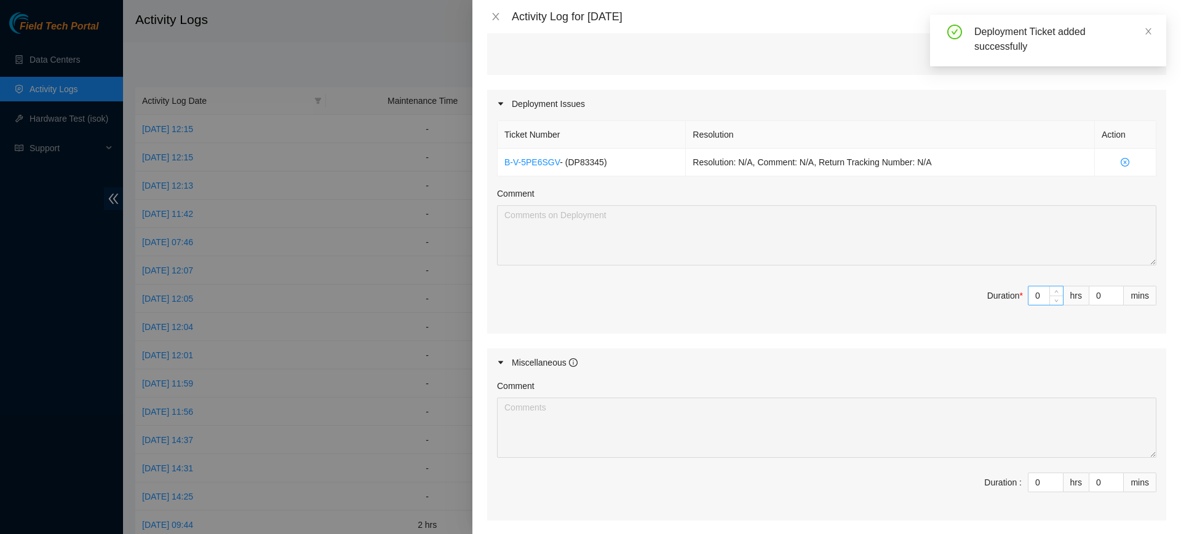
click at [1031, 296] on input "0" at bounding box center [1045, 296] width 34 height 18
type input "7"
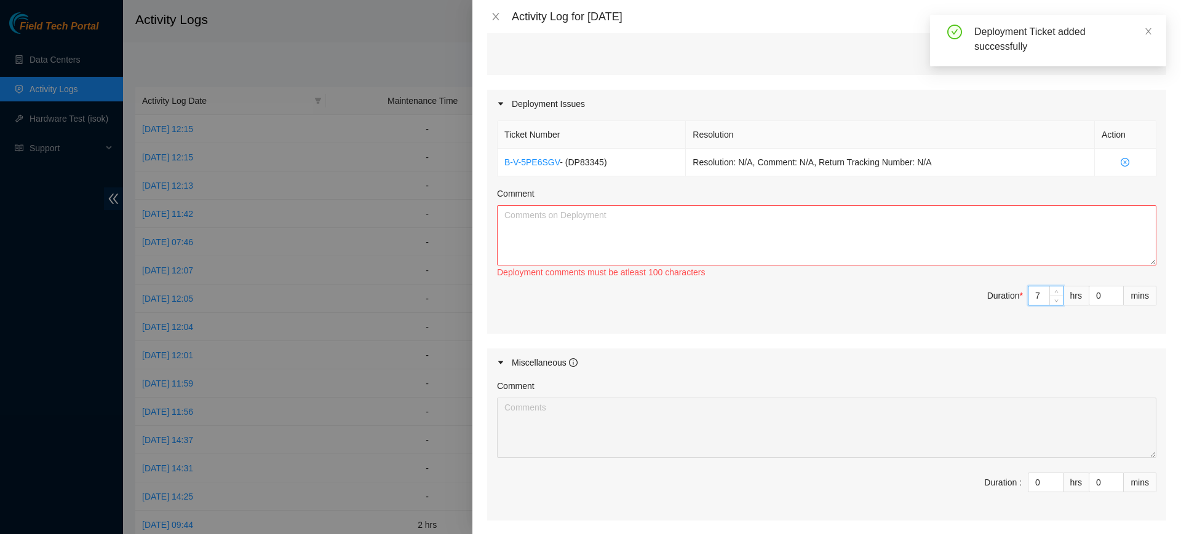
type input "7"
click at [895, 228] on textarea "Comment" at bounding box center [826, 235] width 659 height 60
click at [715, 215] on textarea "Migration delayed by a day, [PERSON_NAME] prepping the rest of the bolt12 racks" at bounding box center [826, 235] width 659 height 60
click at [753, 215] on textarea "Migration delayed by a day, Began prepping the bolt12 racks" at bounding box center [826, 235] width 659 height 60
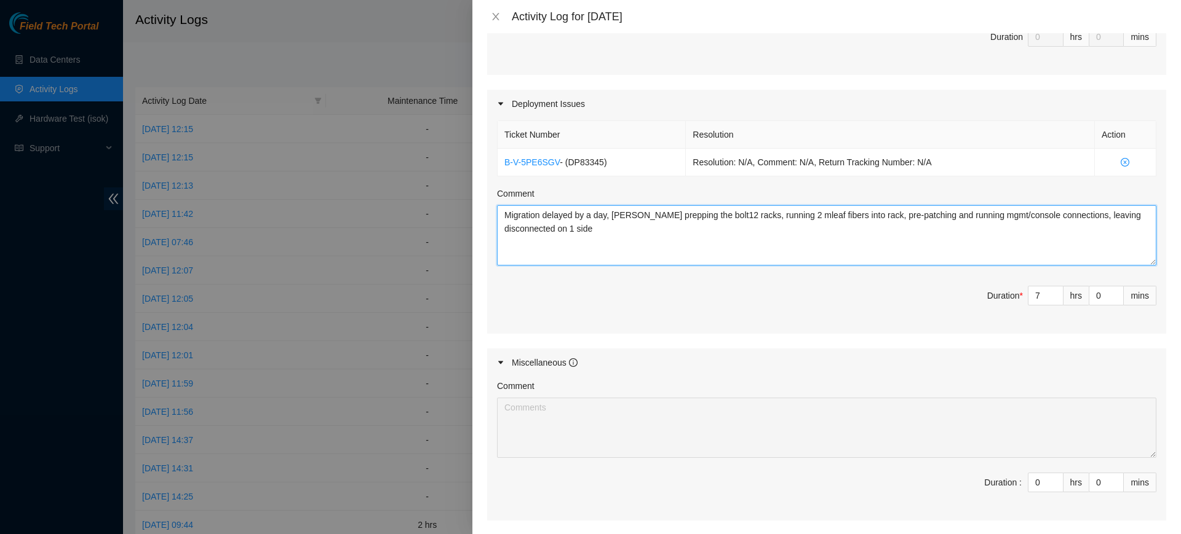
click at [618, 231] on textarea "Migration delayed by a day, [PERSON_NAME] prepping the bolt12 racks, running 2 …" at bounding box center [826, 235] width 659 height 60
drag, startPoint x: 619, startPoint y: 231, endPoint x: 738, endPoint y: 216, distance: 120.2
click at [738, 216] on textarea "Migration delayed by a day, [PERSON_NAME] prepping the bolt12 racks, running 2 …" at bounding box center [826, 235] width 659 height 60
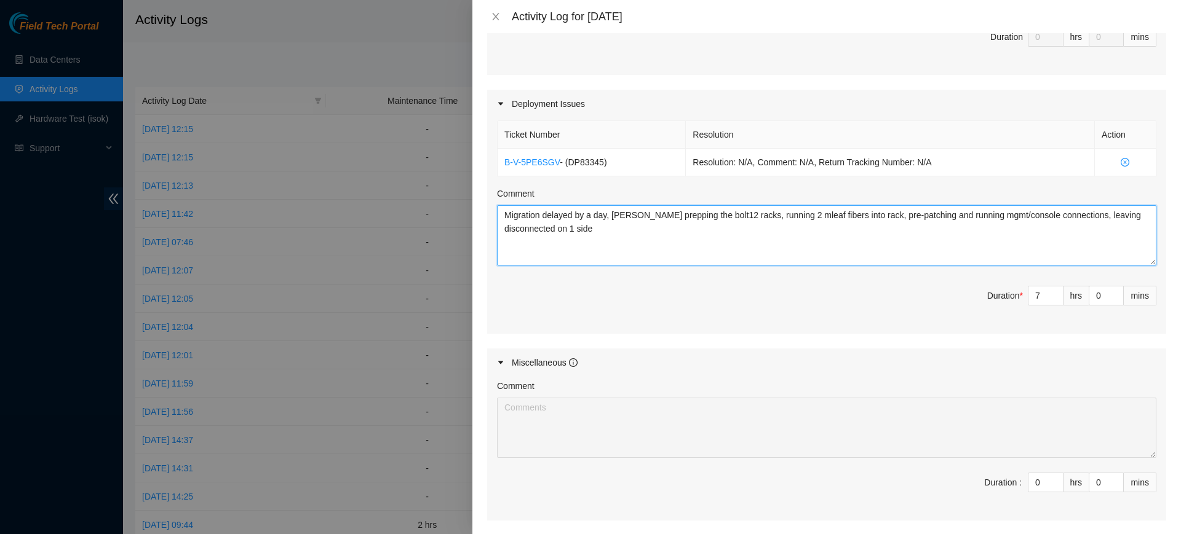
click at [738, 216] on textarea "Migration delayed by a day, [PERSON_NAME] prepping the bolt12 racks, running 2 …" at bounding box center [826, 235] width 659 height 60
drag, startPoint x: 735, startPoint y: 226, endPoint x: 741, endPoint y: 218, distance: 10.1
click at [741, 218] on textarea "Migration delayed by a day, [PERSON_NAME] prepping the bolt12 racks, running 2 …" at bounding box center [826, 235] width 659 height 60
type textarea "Migration delayed by a day, [PERSON_NAME] prepping the bolt12 racks, running 2 …"
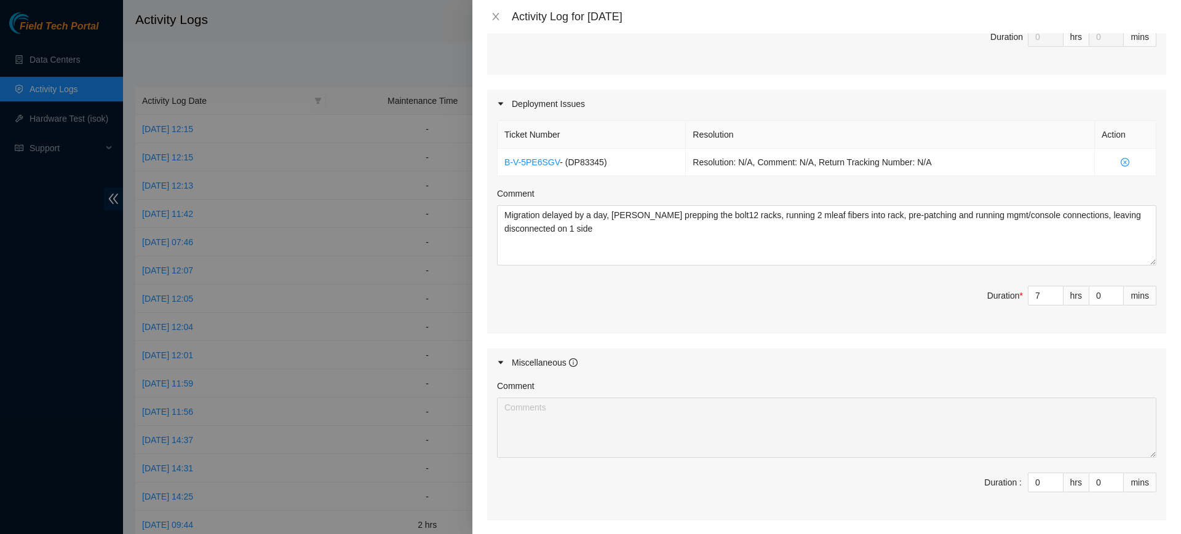
click at [711, 332] on div "Ticket Number Resolution Action B-V-5PE6SGV - ( DP83345 ) Resolution: N/A, Comm…" at bounding box center [826, 226] width 679 height 216
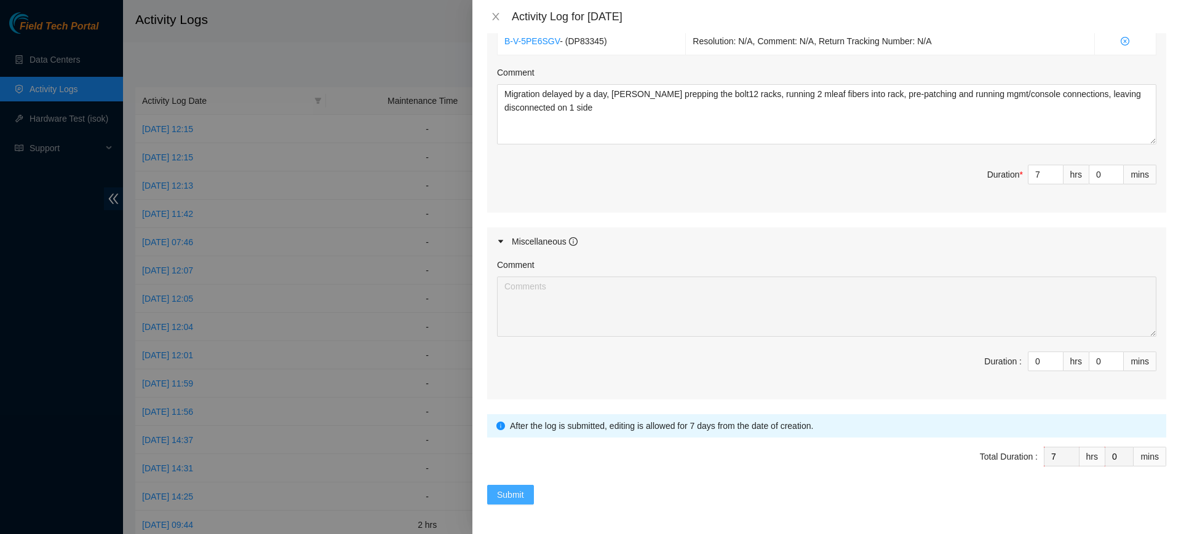
click at [509, 490] on span "Submit" at bounding box center [510, 495] width 27 height 14
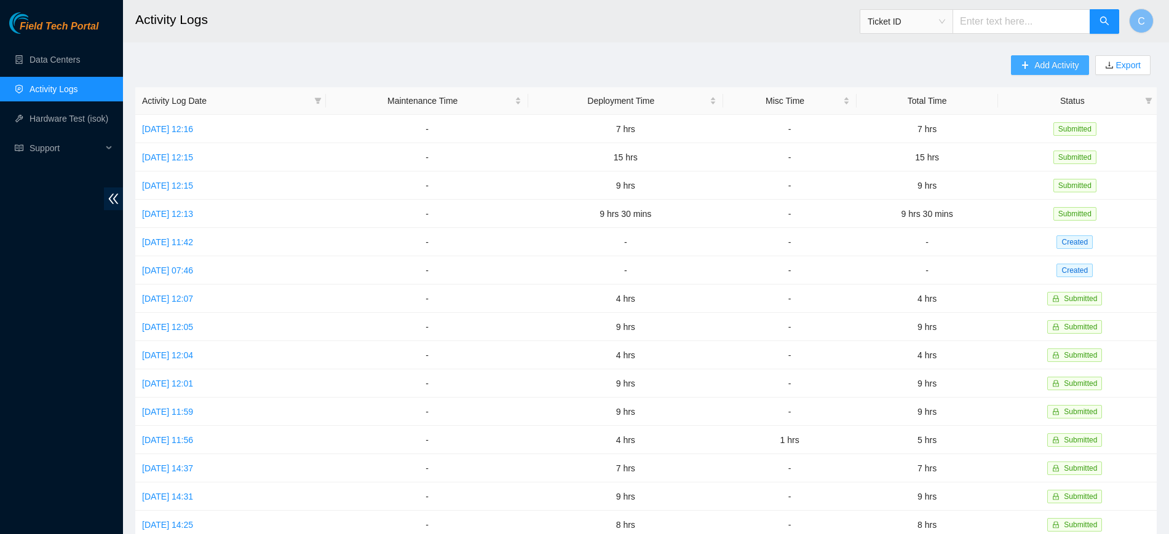
click at [1038, 71] on span "Add Activity" at bounding box center [1056, 65] width 44 height 14
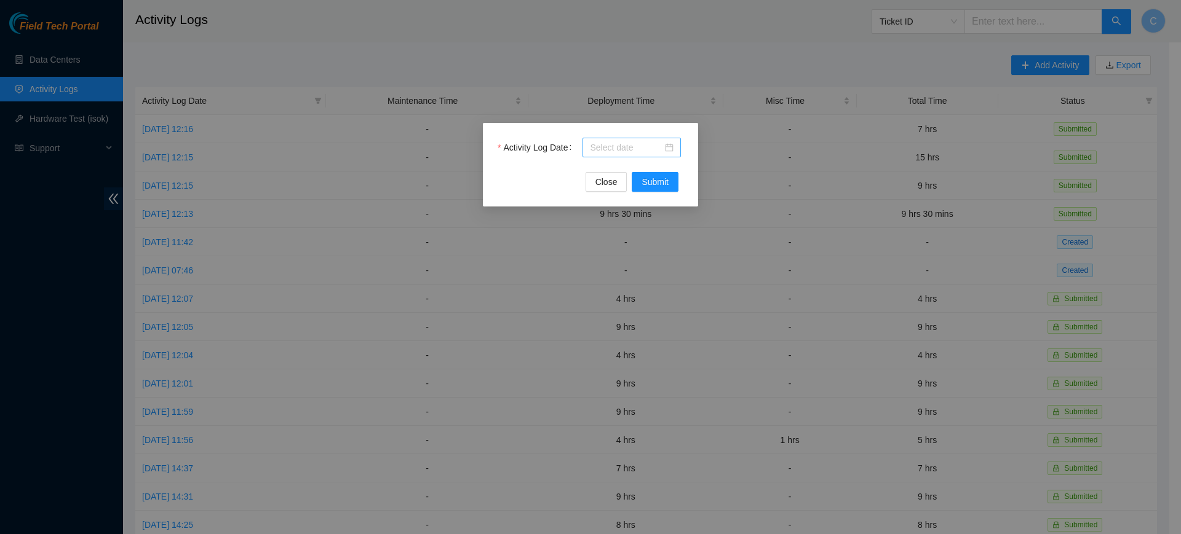
click at [636, 154] on input "Activity Log Date" at bounding box center [626, 148] width 73 height 14
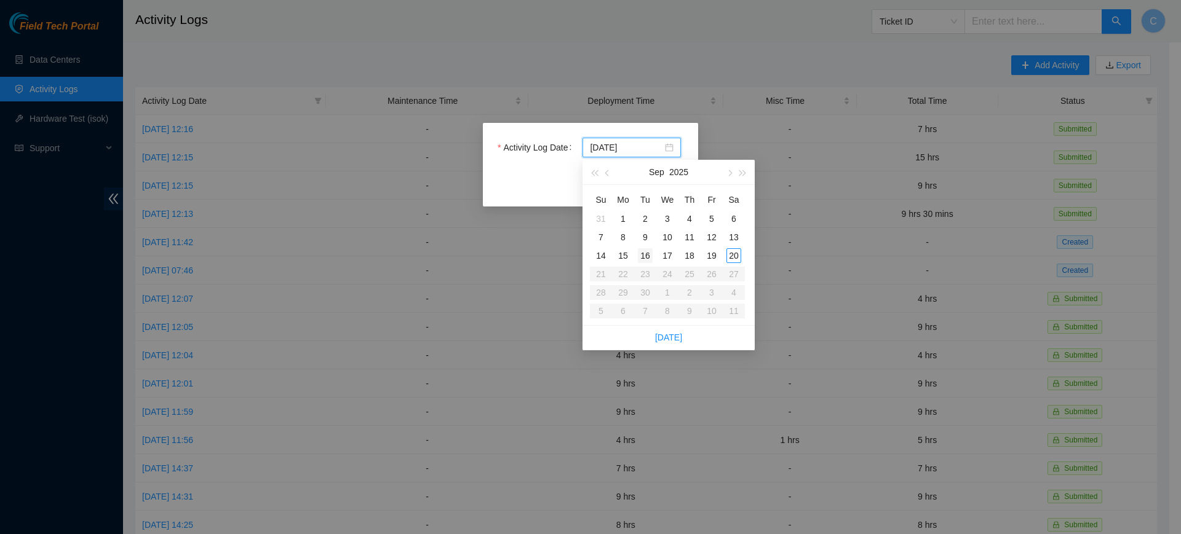
type input "[DATE]"
click at [734, 257] on div "20" at bounding box center [733, 255] width 15 height 15
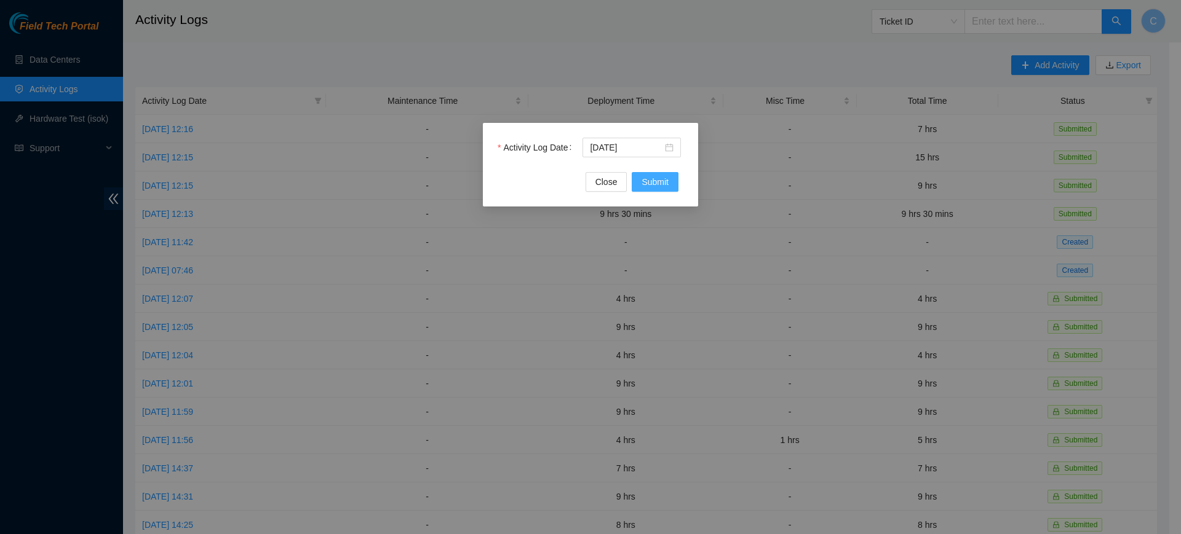
click at [658, 174] on button "Submit" at bounding box center [655, 182] width 47 height 20
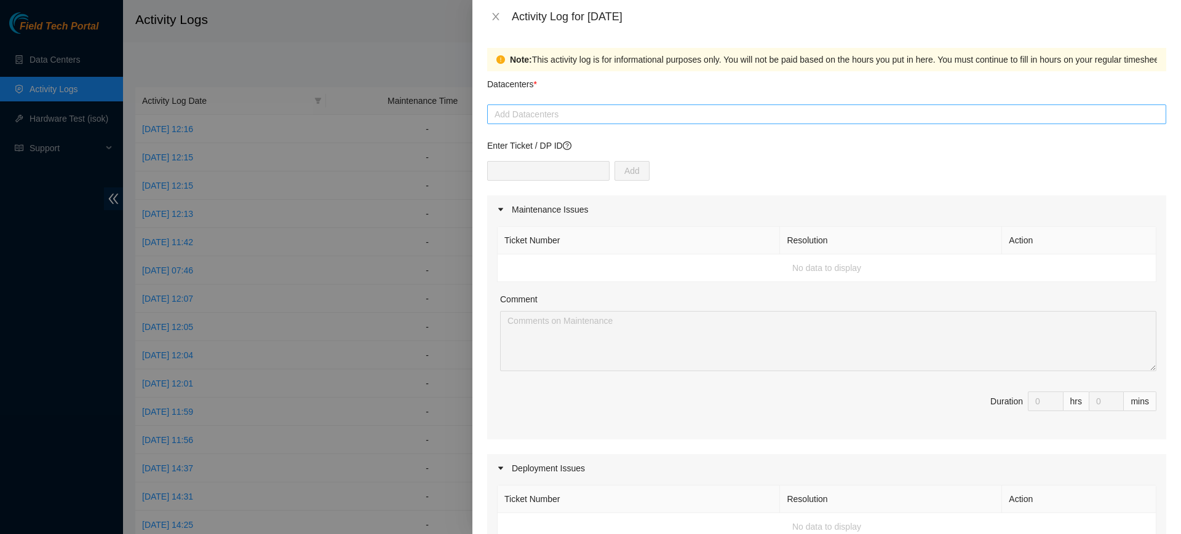
click at [593, 122] on div "Add Datacenters" at bounding box center [826, 115] width 679 height 20
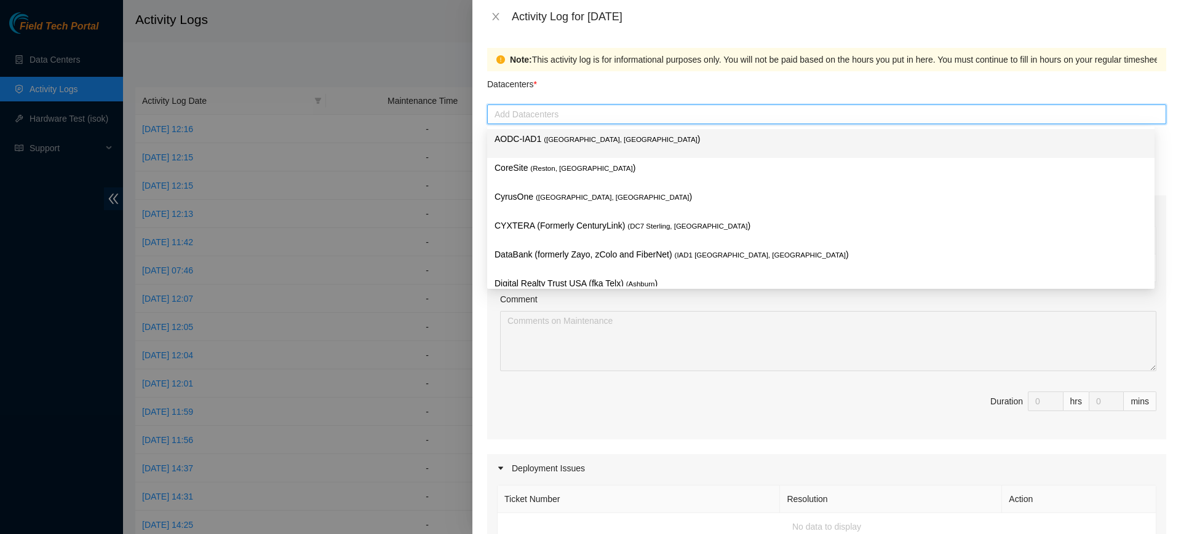
paste input "DP83345"
type input "DP83345"
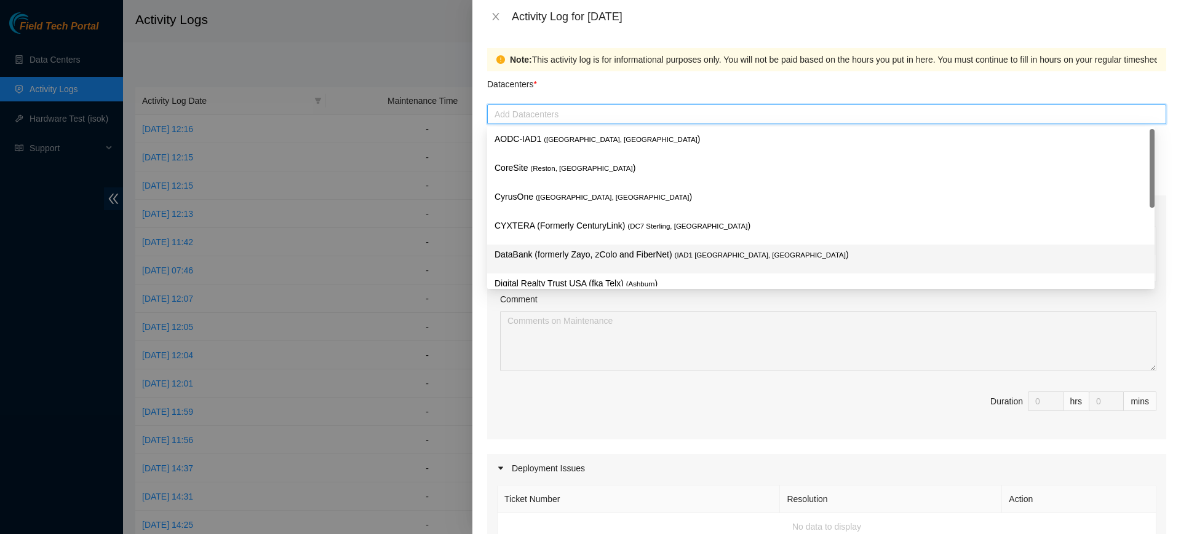
click at [579, 255] on p "DataBank (formerly Zayo, zColo and FiberNet) ( IAD1 [GEOGRAPHIC_DATA], [GEOGRAP…" at bounding box center [820, 255] width 653 height 14
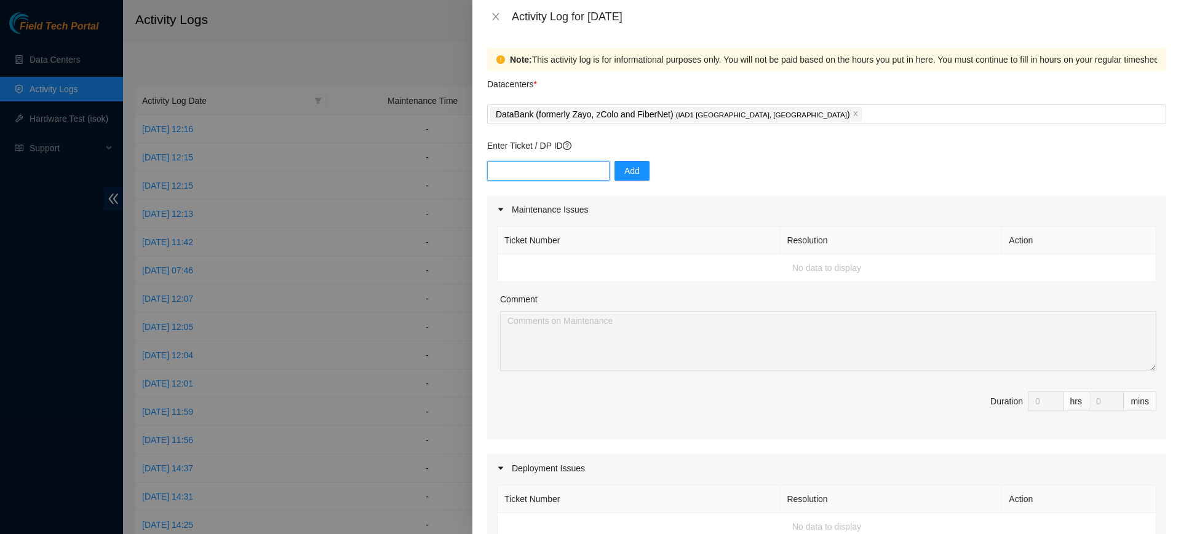
click at [563, 165] on input "text" at bounding box center [548, 171] width 122 height 20
paste input "DP83345"
type input "DP83345"
click at [633, 167] on button "Add" at bounding box center [631, 171] width 35 height 20
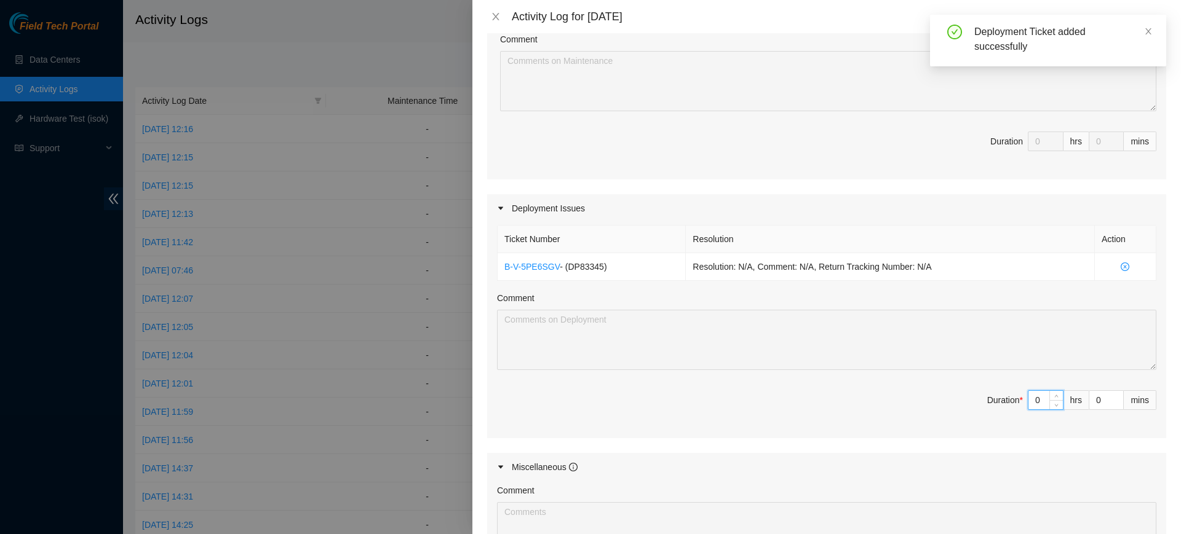
click at [1030, 402] on input "0" at bounding box center [1045, 400] width 34 height 18
type input "4"
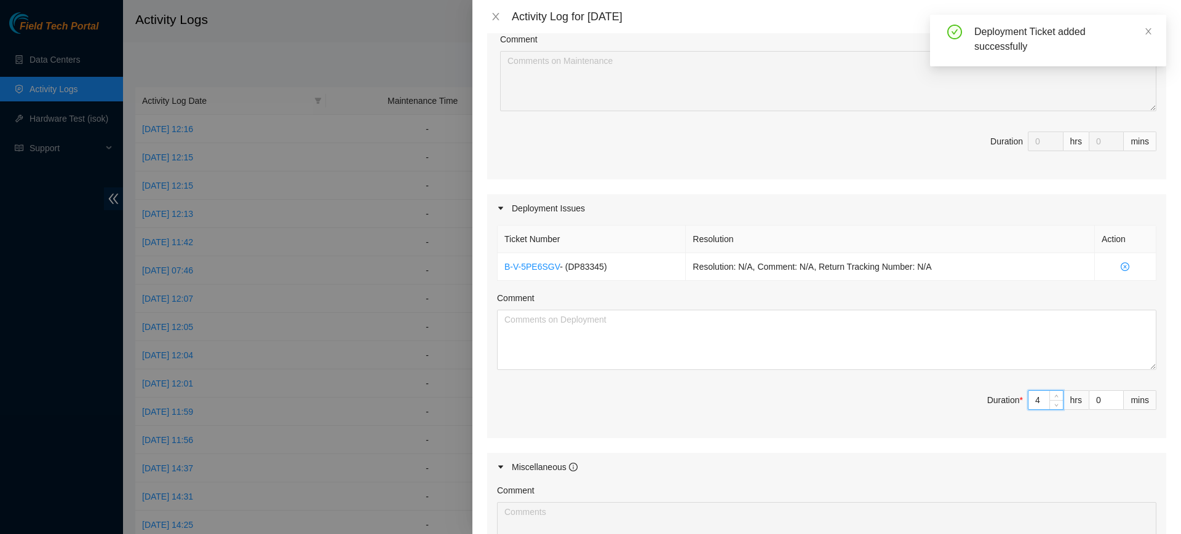
type input "4"
type input "3"
type input "30"
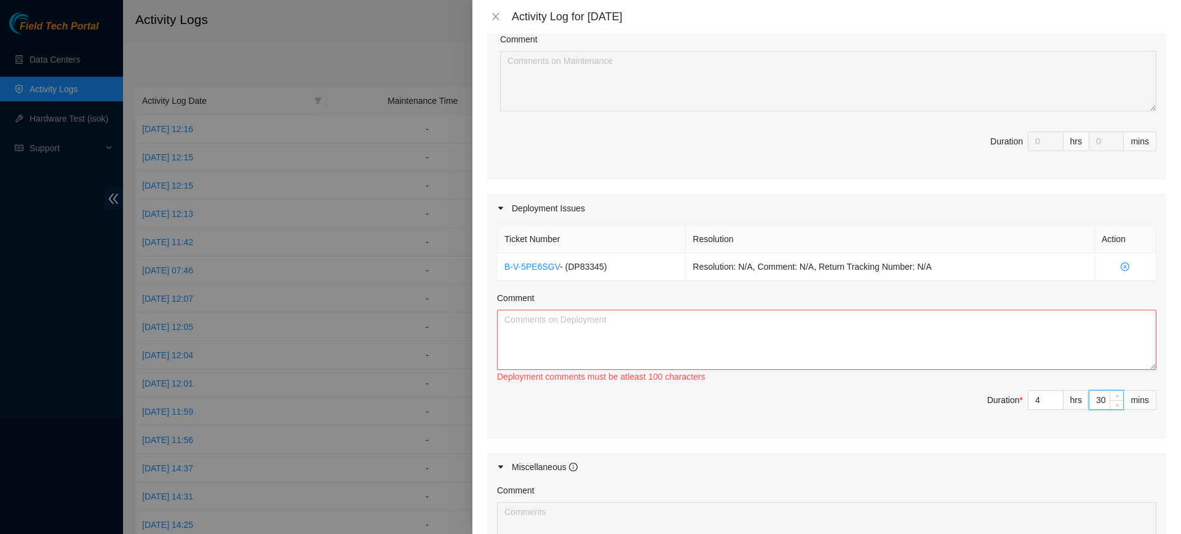
type input "30"
click at [843, 335] on textarea "Comment" at bounding box center [826, 340] width 659 height 60
paste textarea "DP83345"
paste textarea "running 2 mleaf fibers into rack, pre-patching and running mgmt/console connect…"
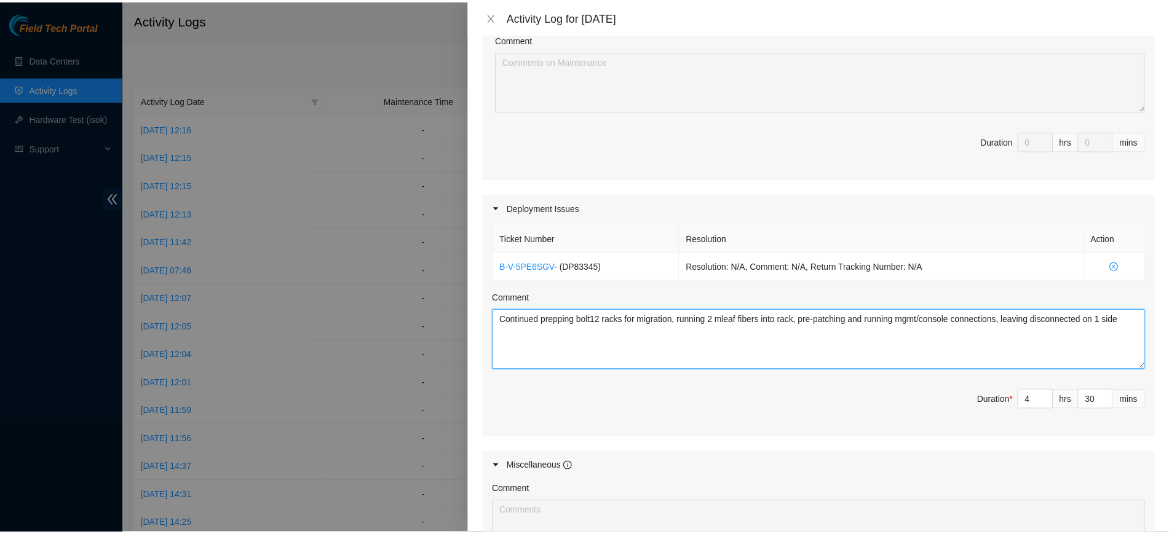
scroll to position [486, 0]
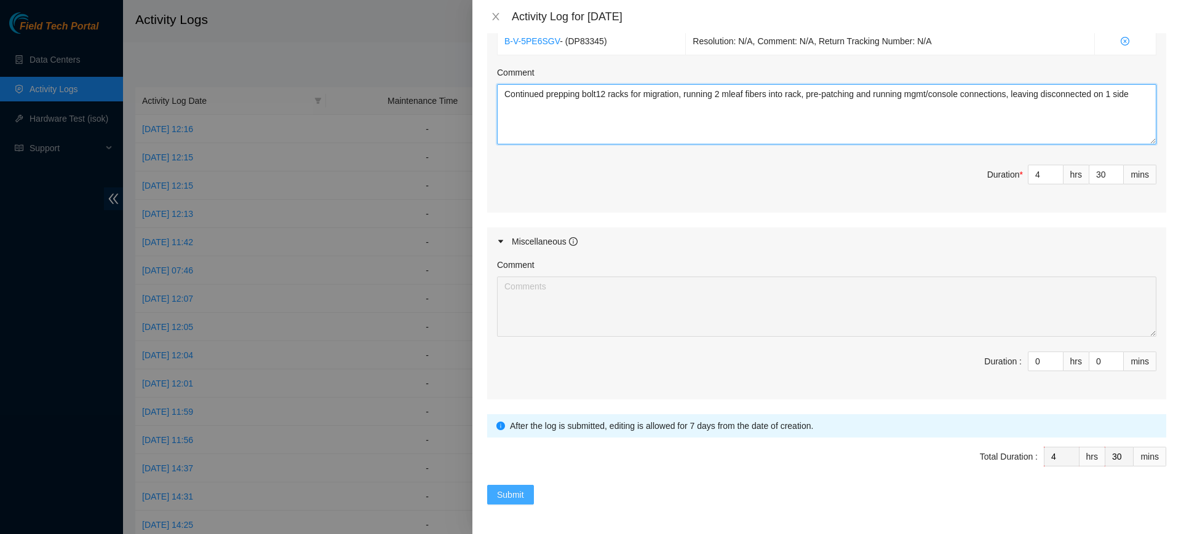
type textarea "Continued prepping bolt12 racks for migration, running 2 mleaf fibers into rack…"
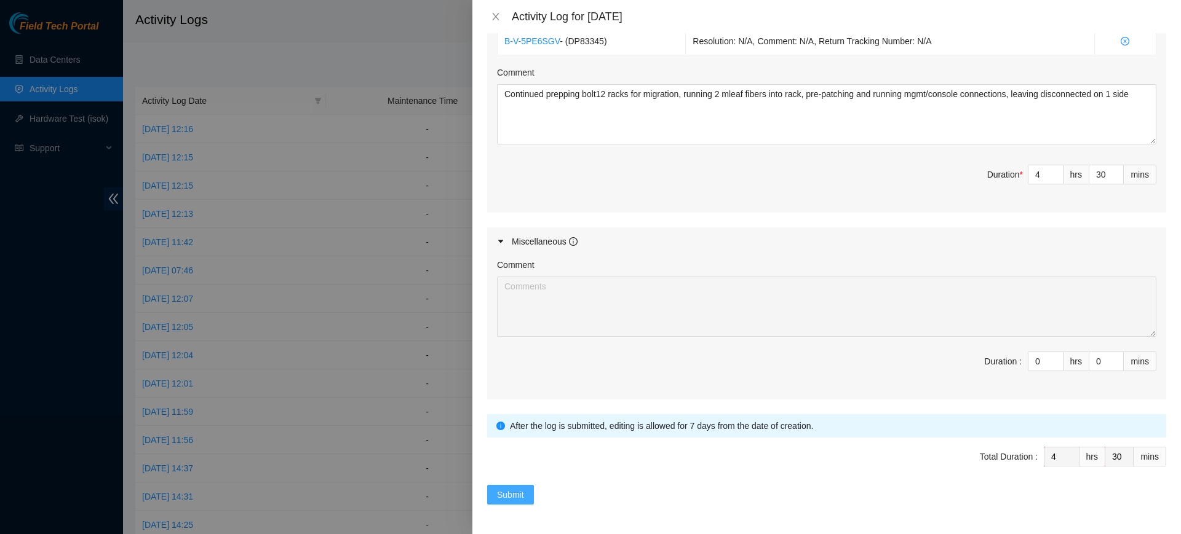
click at [509, 501] on span "Submit" at bounding box center [510, 495] width 27 height 14
